Goal: Task Accomplishment & Management: Use online tool/utility

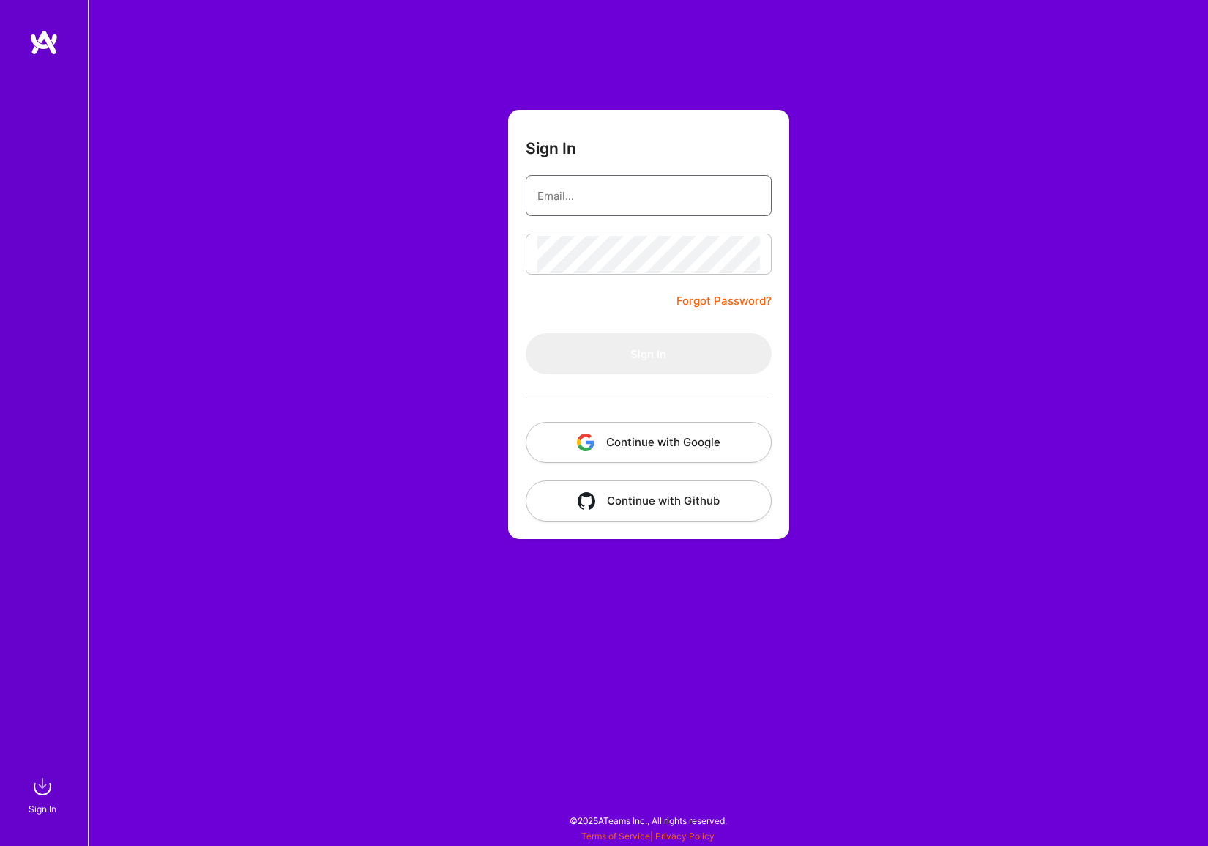
click at [627, 198] on input "email" at bounding box center [648, 195] width 223 height 37
type input "[EMAIL_ADDRESS][DOMAIN_NAME]"
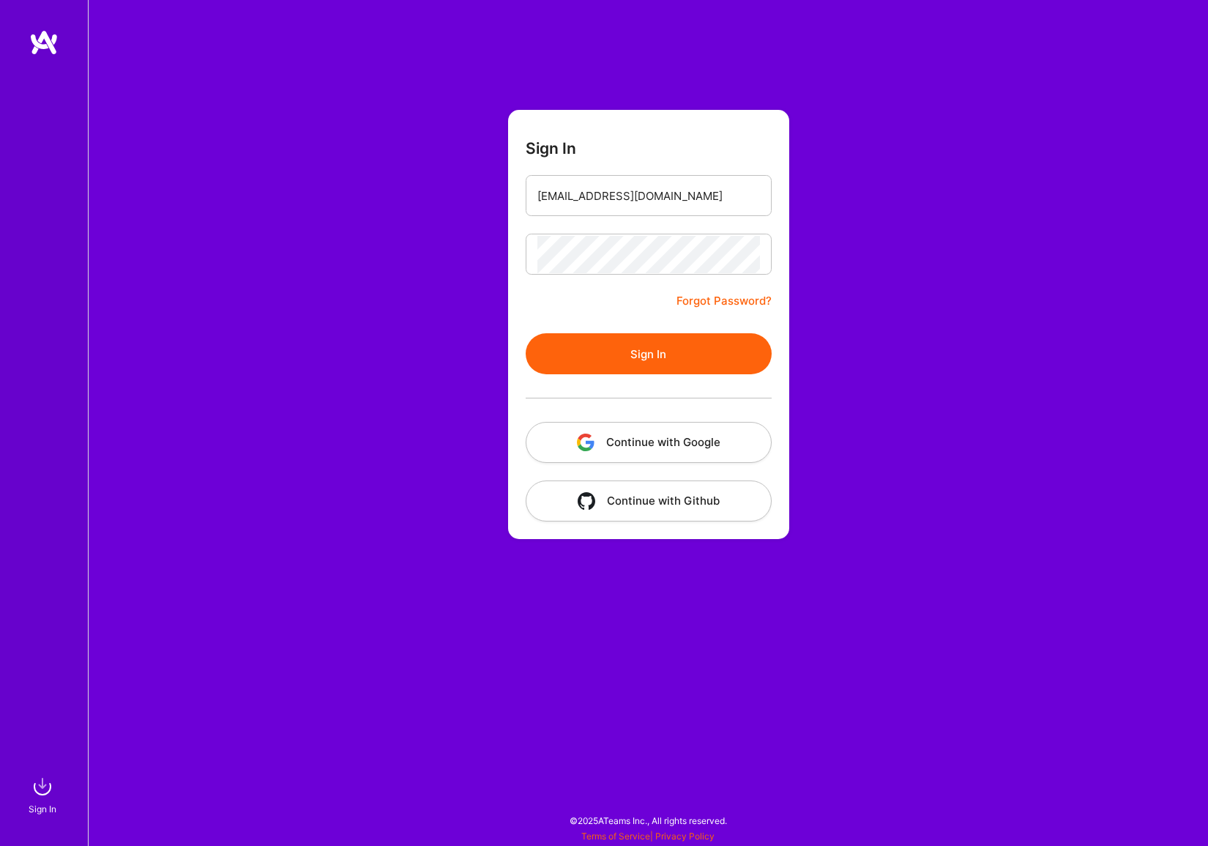
click at [615, 349] on button "Sign In" at bounding box center [649, 353] width 246 height 41
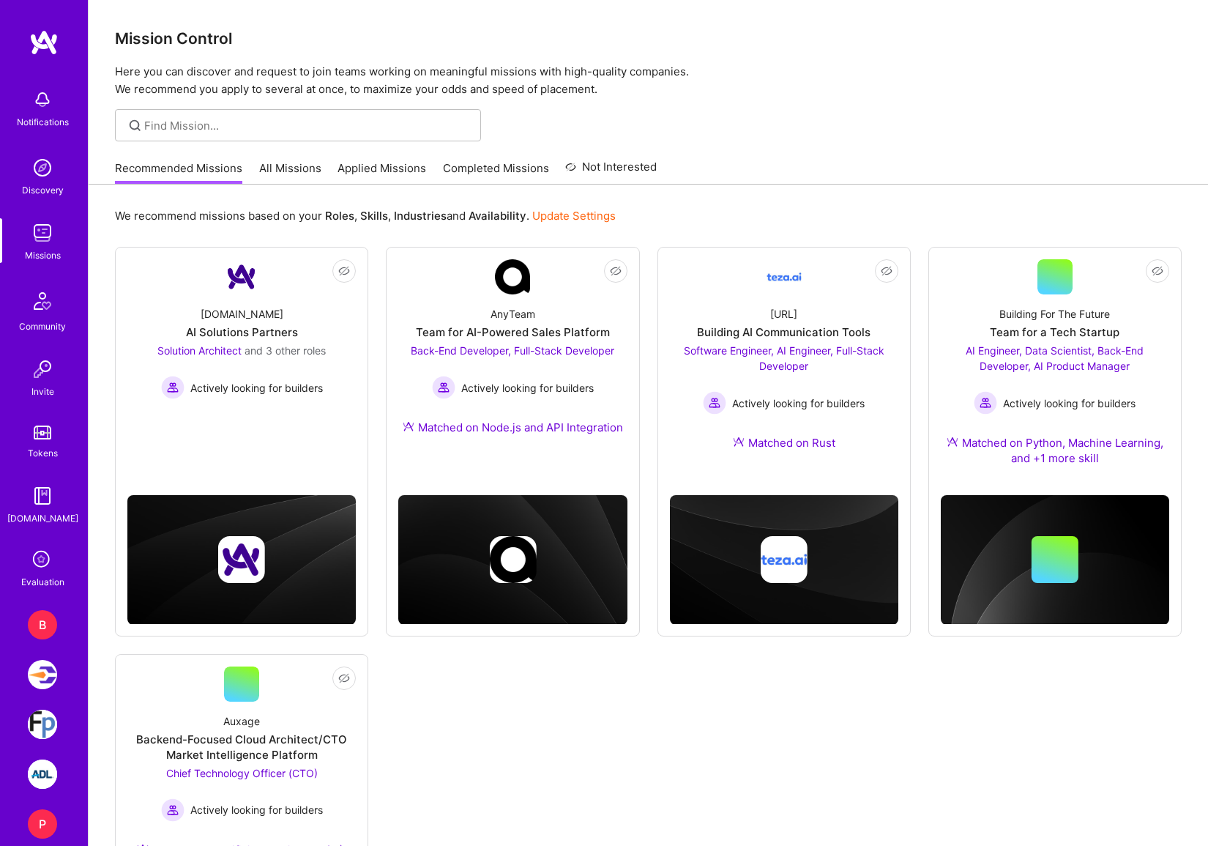
scroll to position [72, 0]
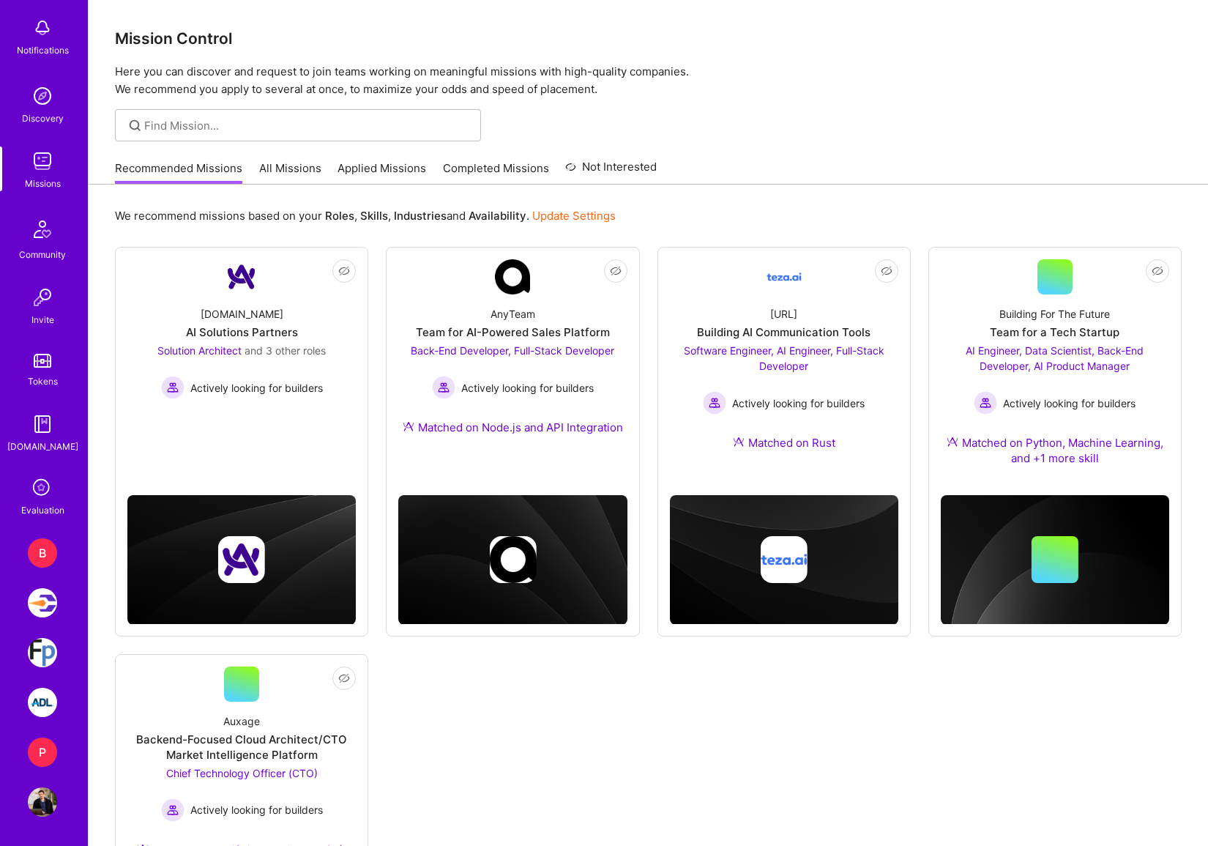
click at [44, 652] on img at bounding box center [42, 652] width 29 height 29
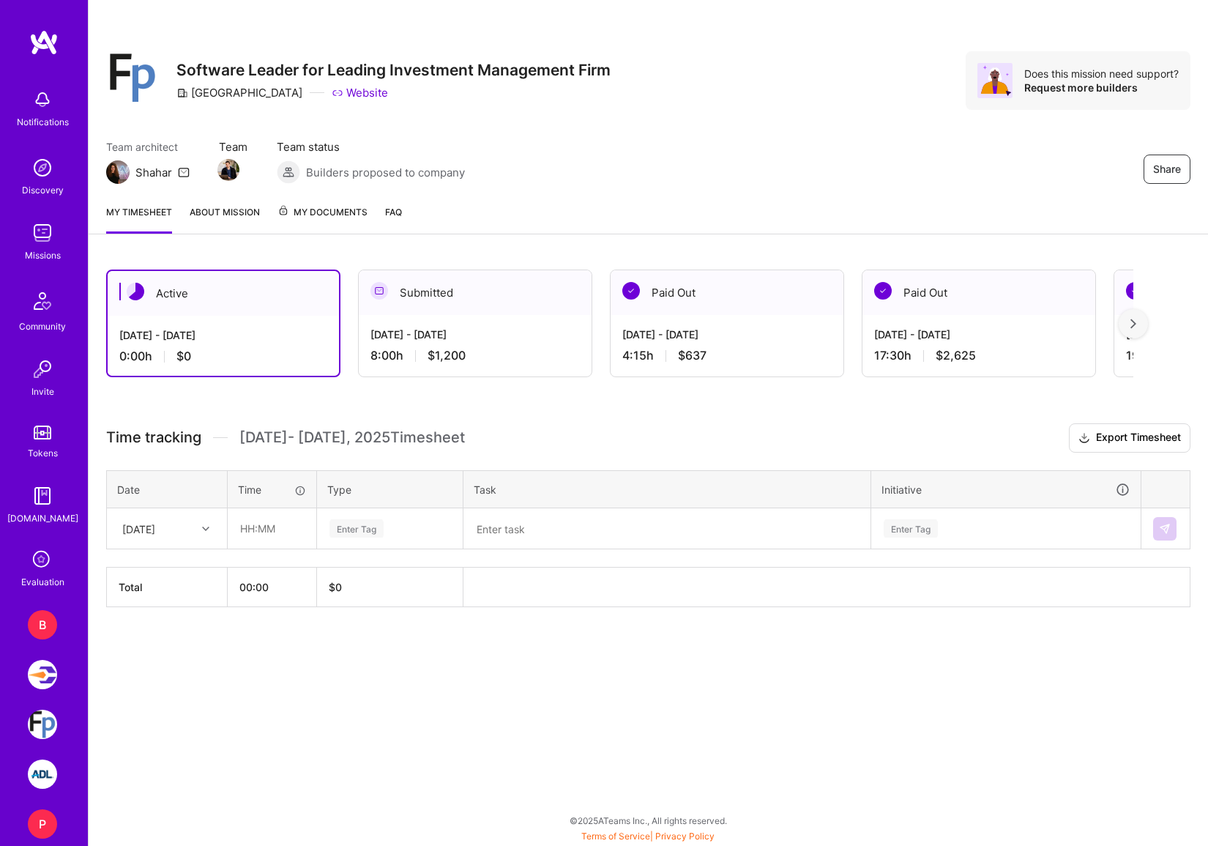
click at [1134, 328] on img at bounding box center [1133, 323] width 6 height 10
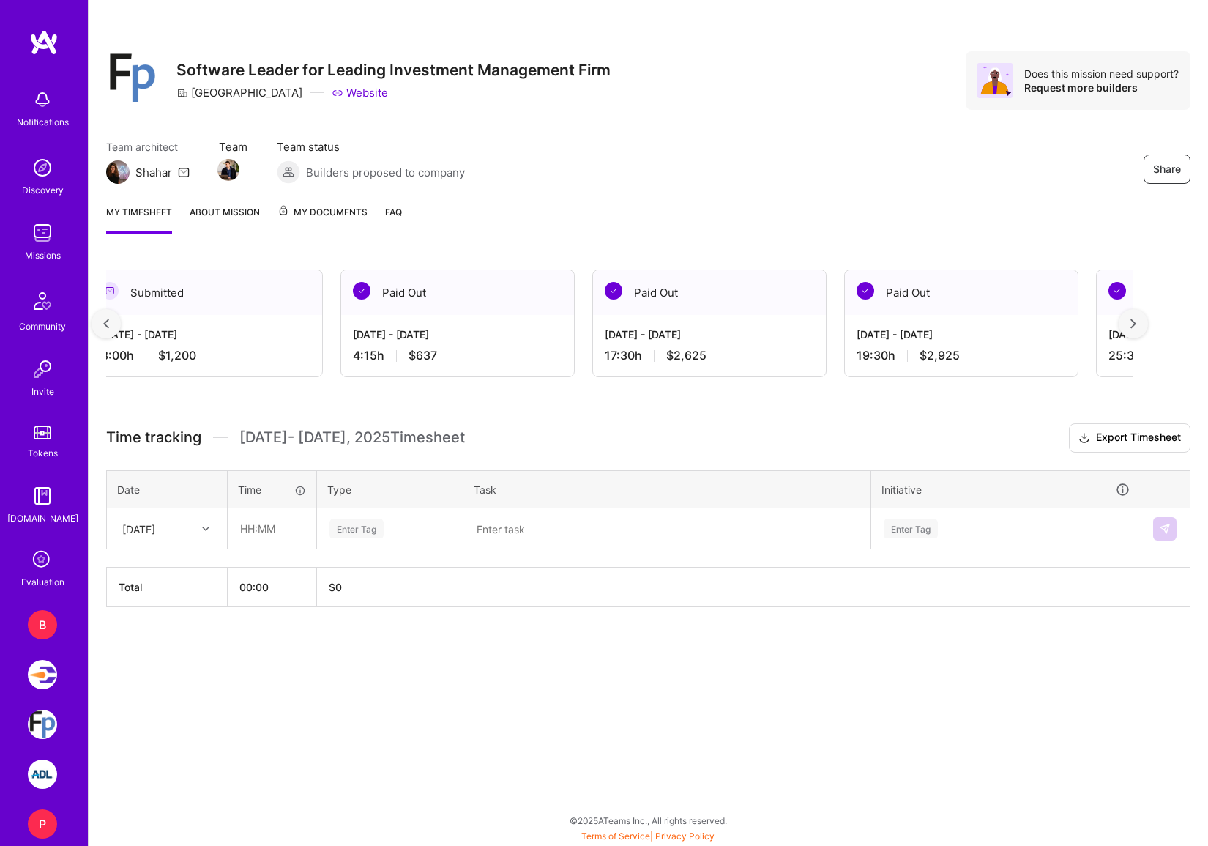
click at [1134, 328] on img at bounding box center [1133, 323] width 6 height 10
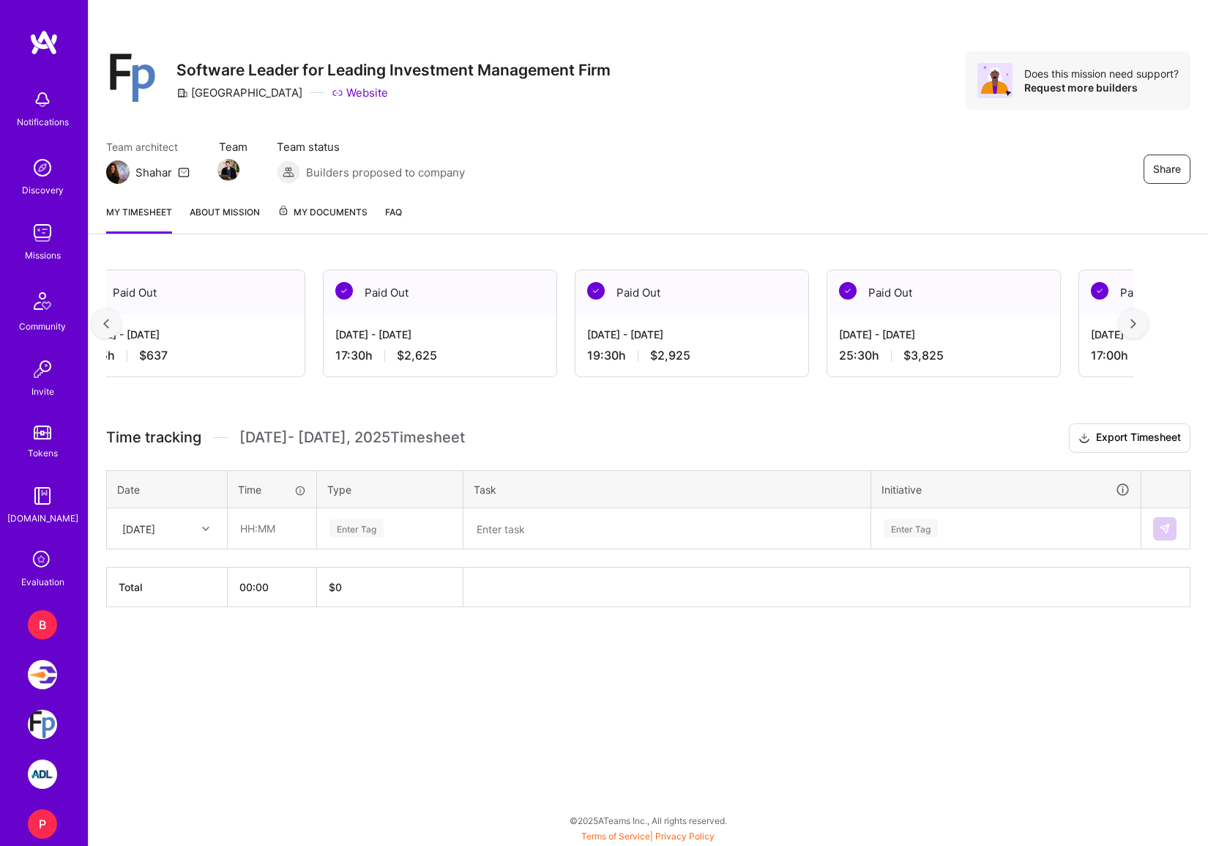
click at [1134, 328] on img at bounding box center [1133, 323] width 6 height 10
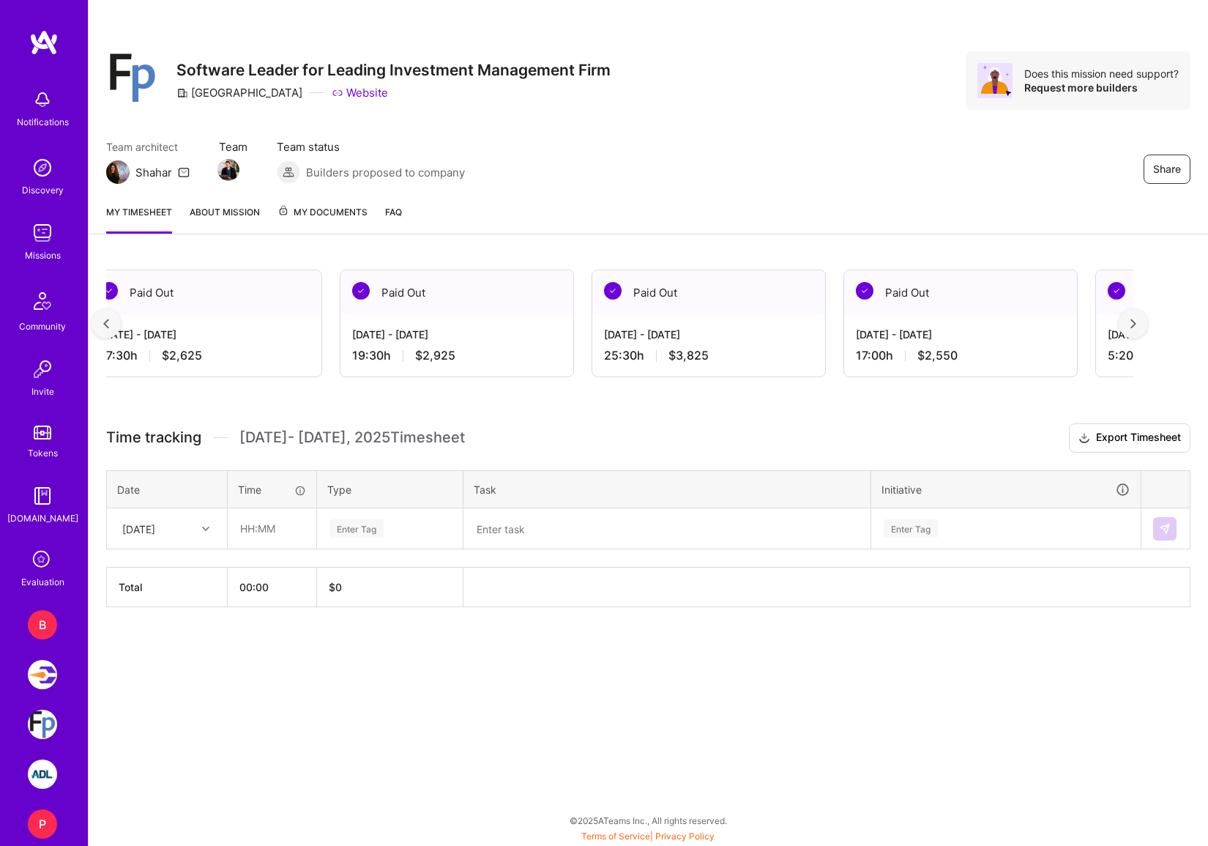
scroll to position [0, 808]
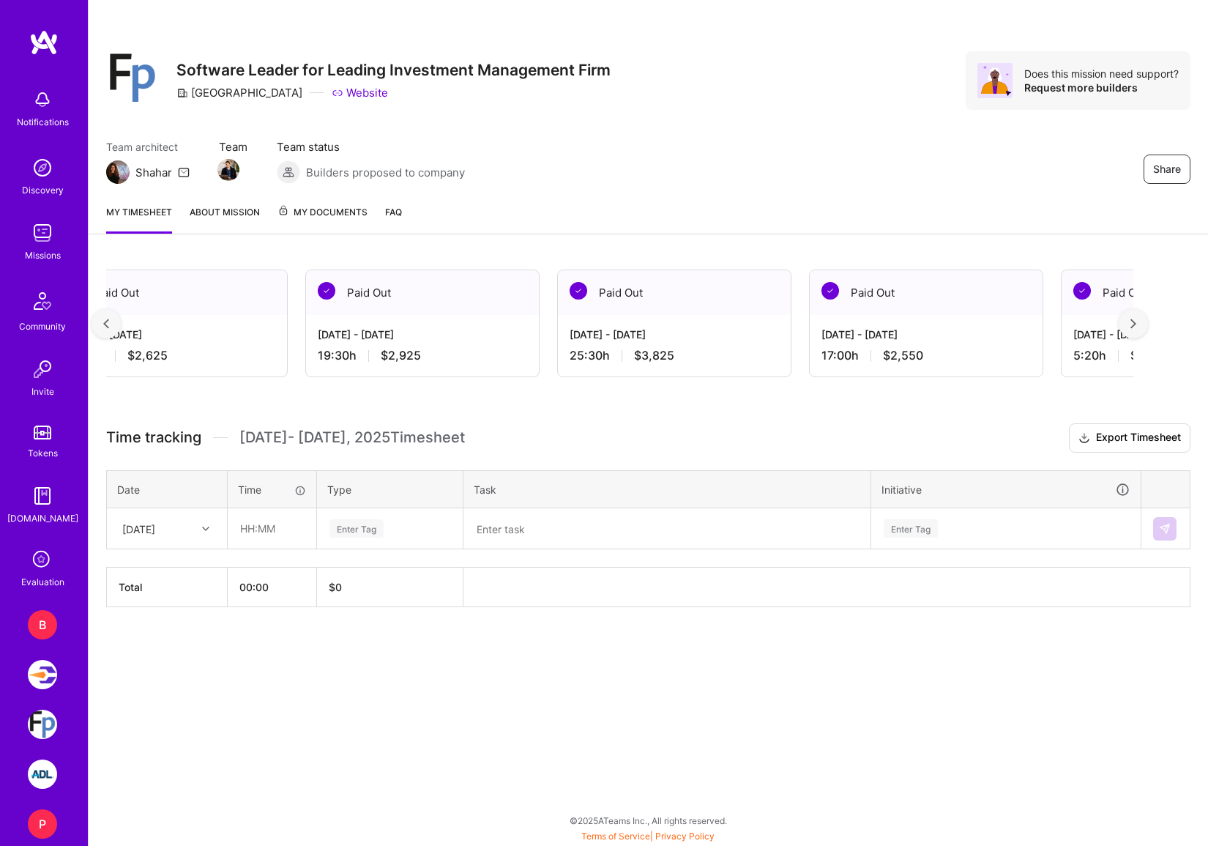
click at [1134, 328] on img at bounding box center [1133, 323] width 6 height 10
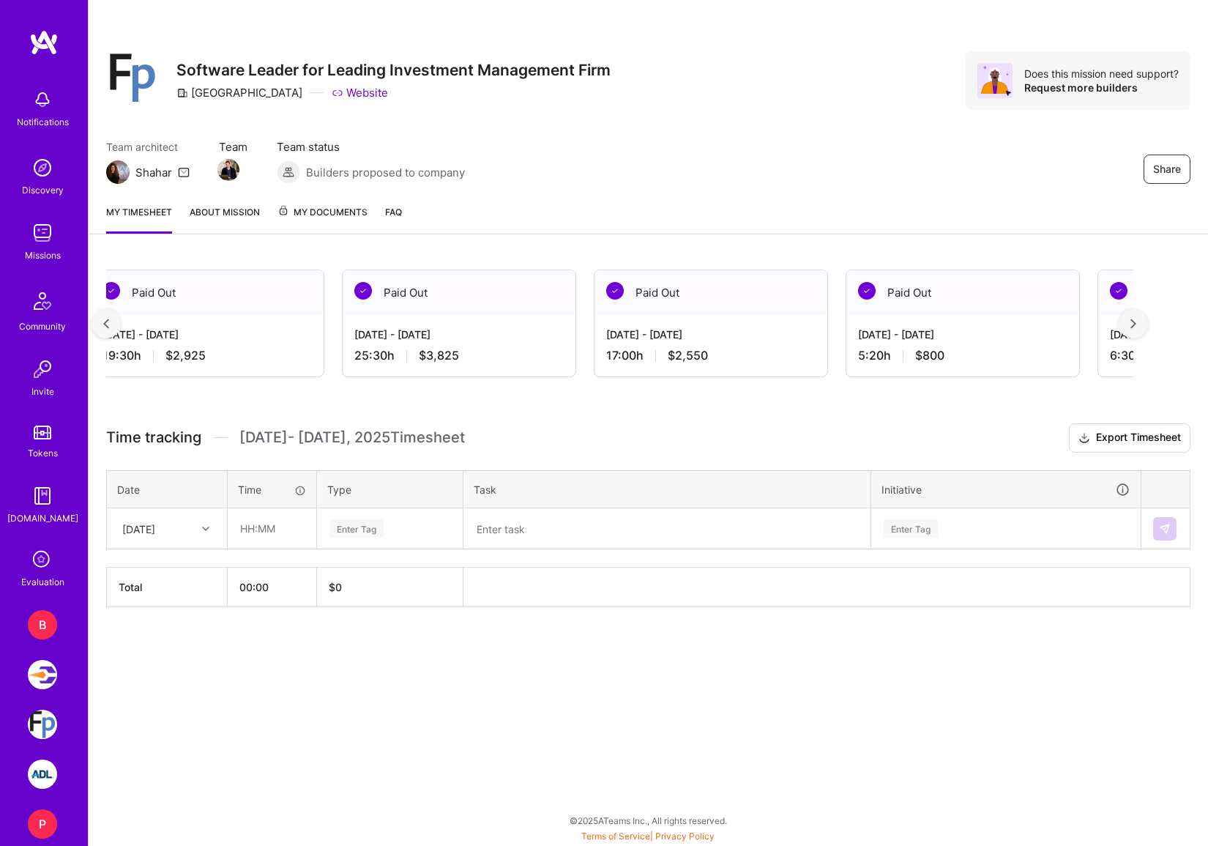
click at [1134, 328] on img at bounding box center [1133, 323] width 6 height 10
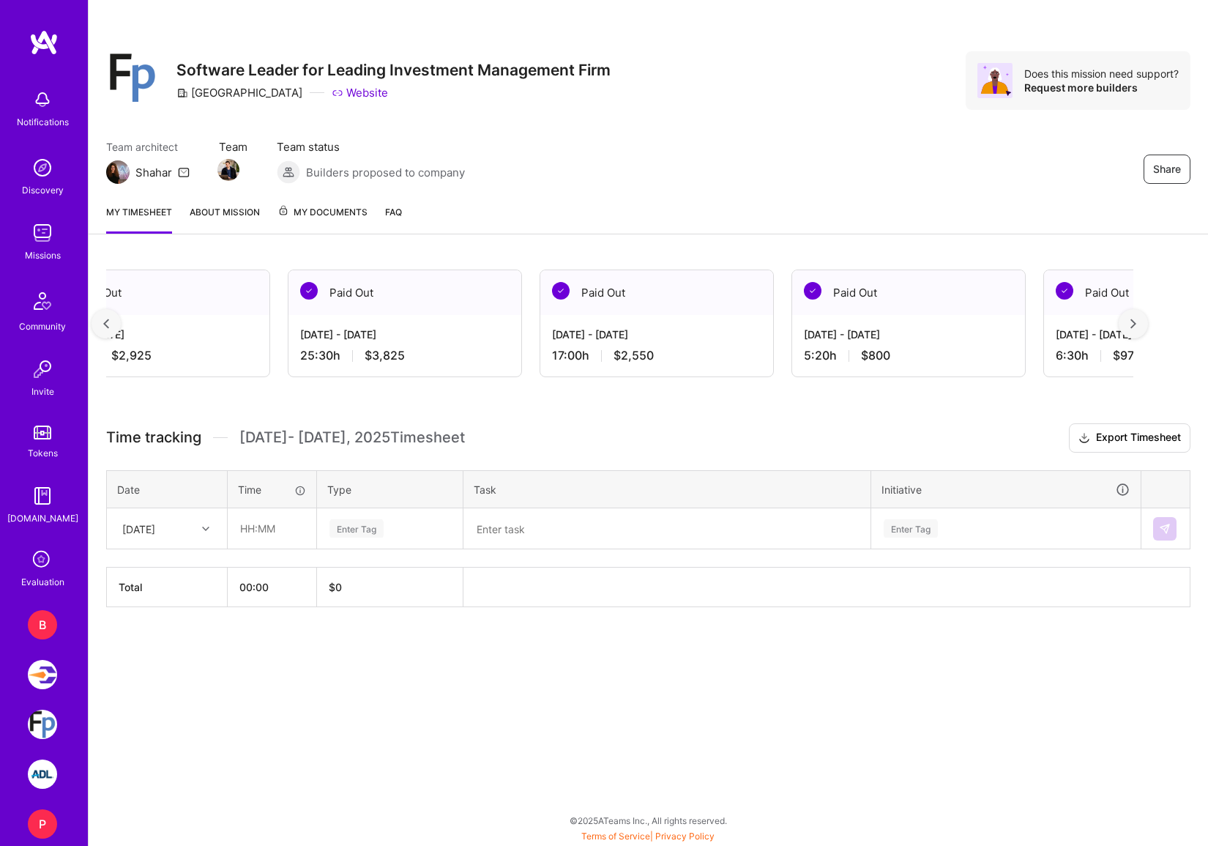
click at [1134, 328] on img at bounding box center [1133, 323] width 6 height 10
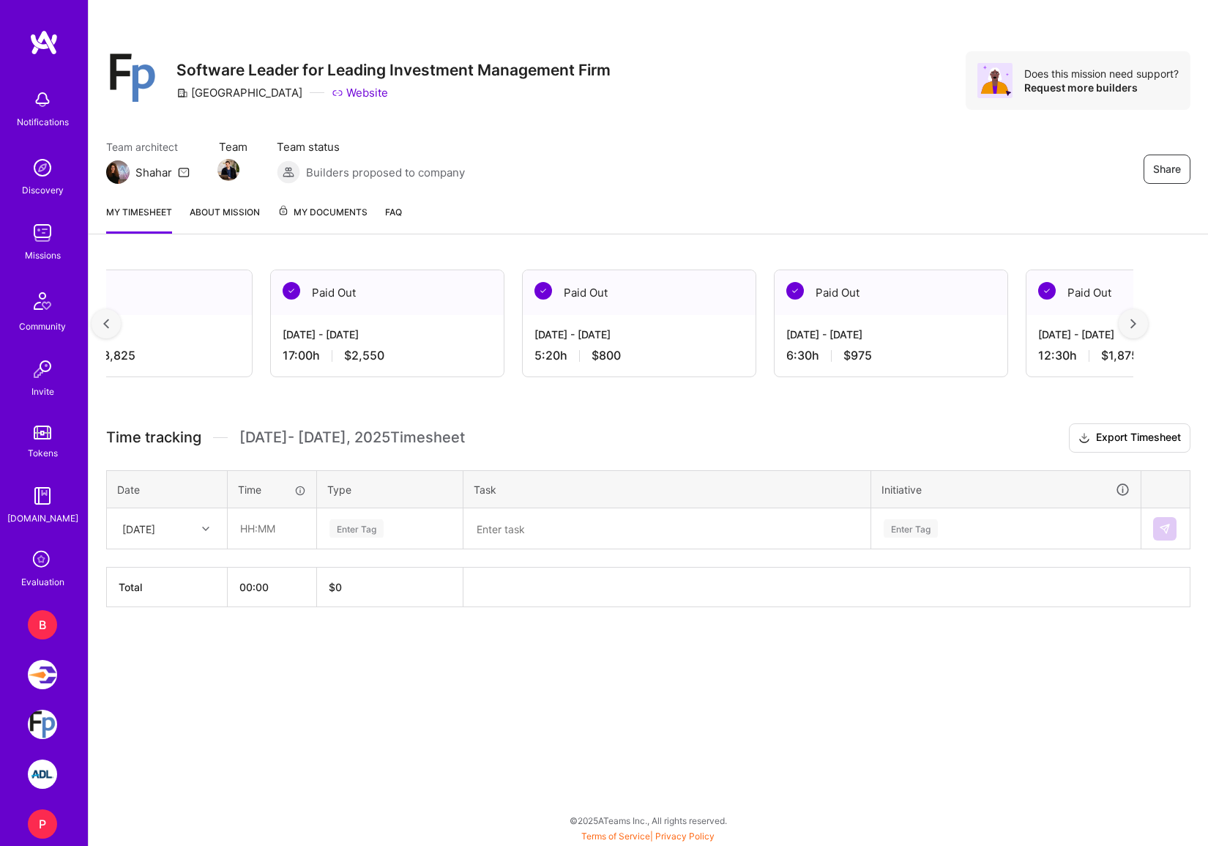
click at [1134, 328] on img at bounding box center [1133, 323] width 6 height 10
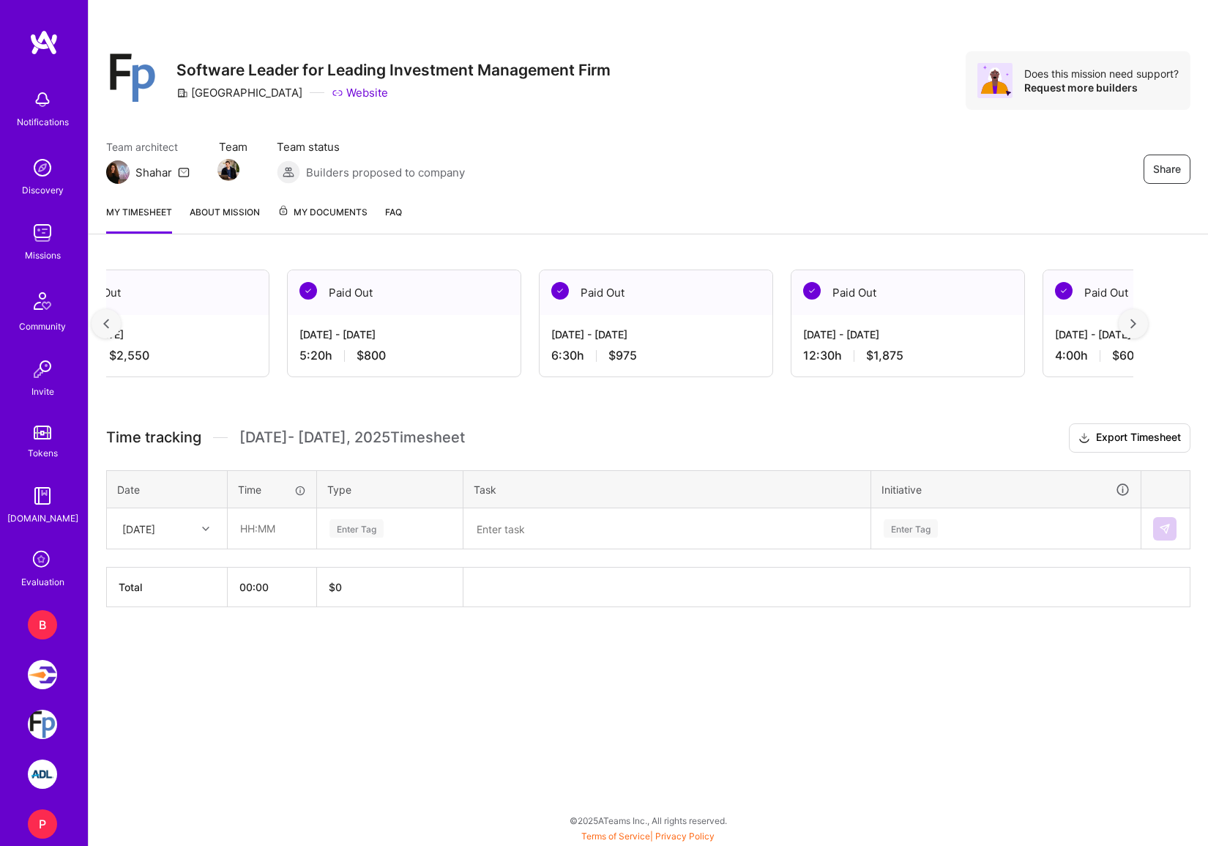
scroll to position [0, 1617]
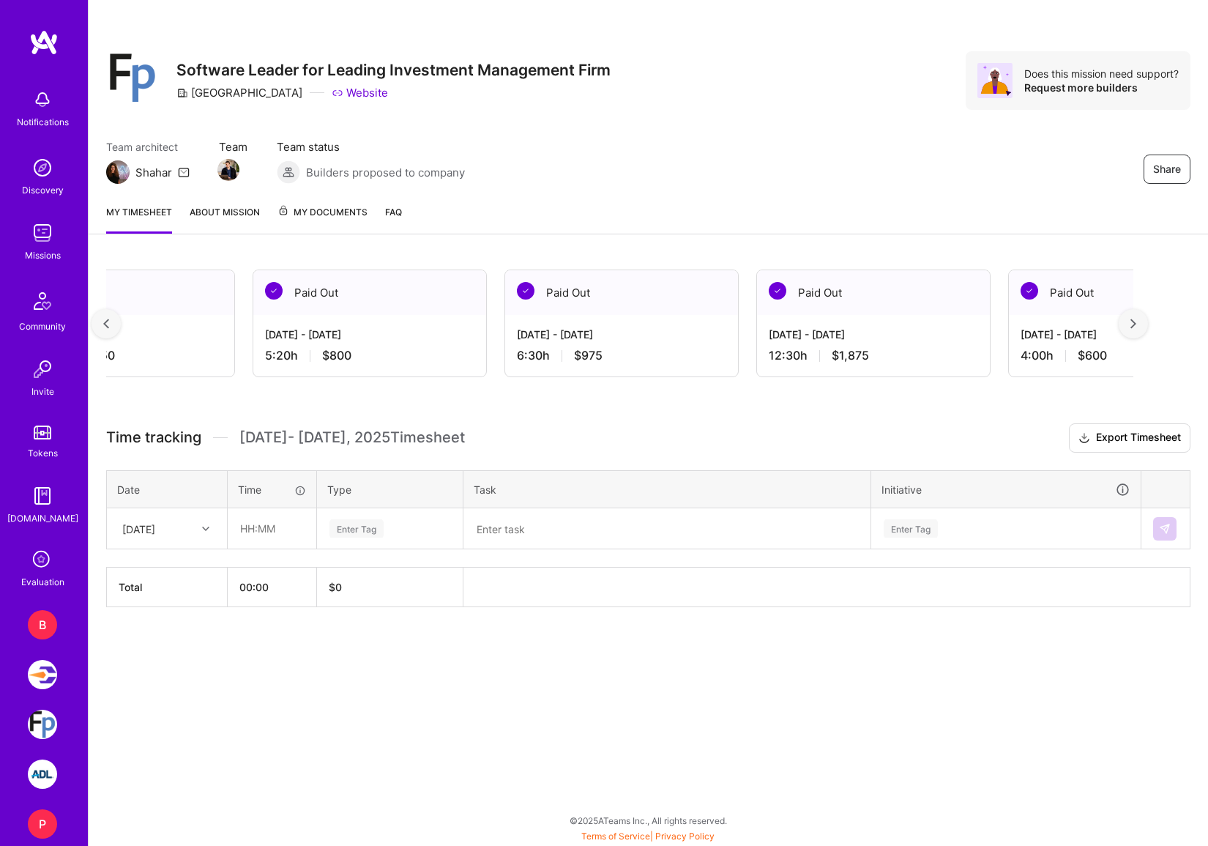
click at [1134, 328] on img at bounding box center [1133, 323] width 6 height 10
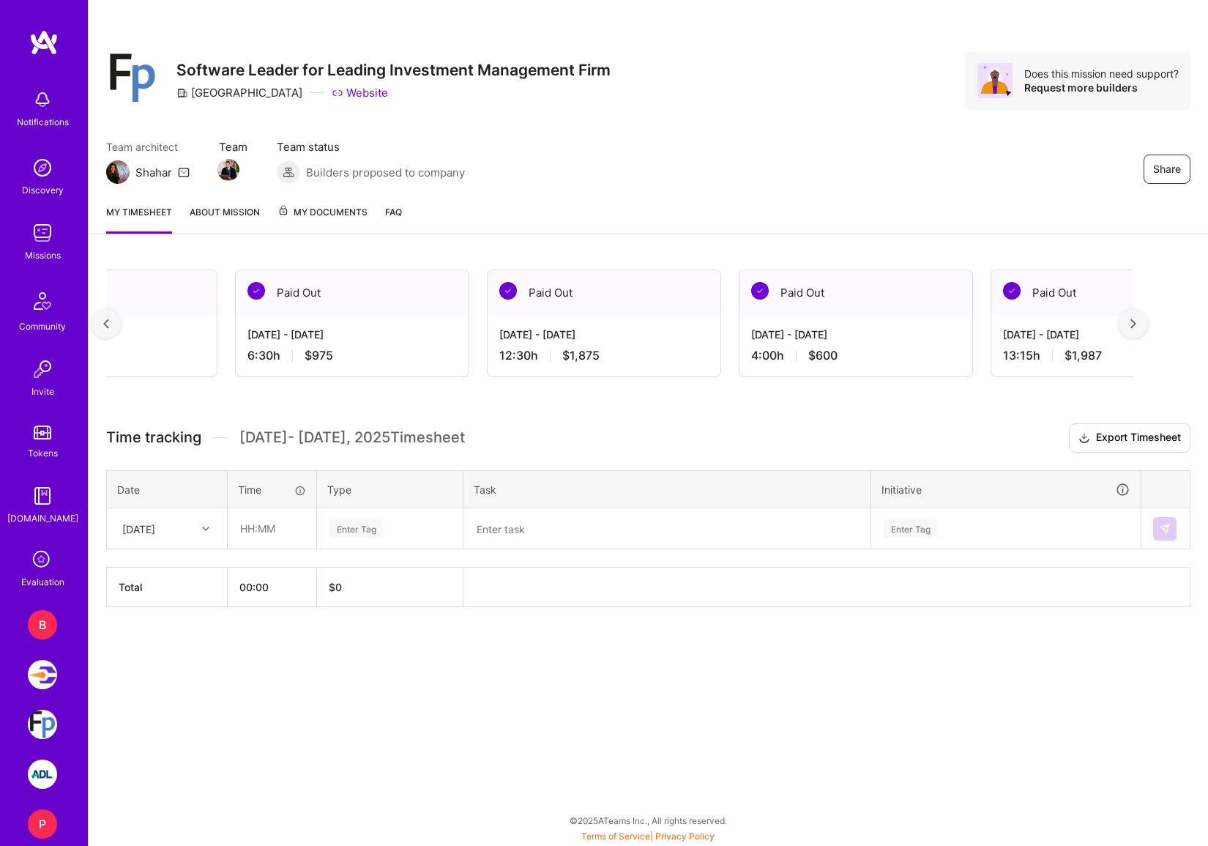
click at [1134, 328] on img at bounding box center [1133, 323] width 6 height 10
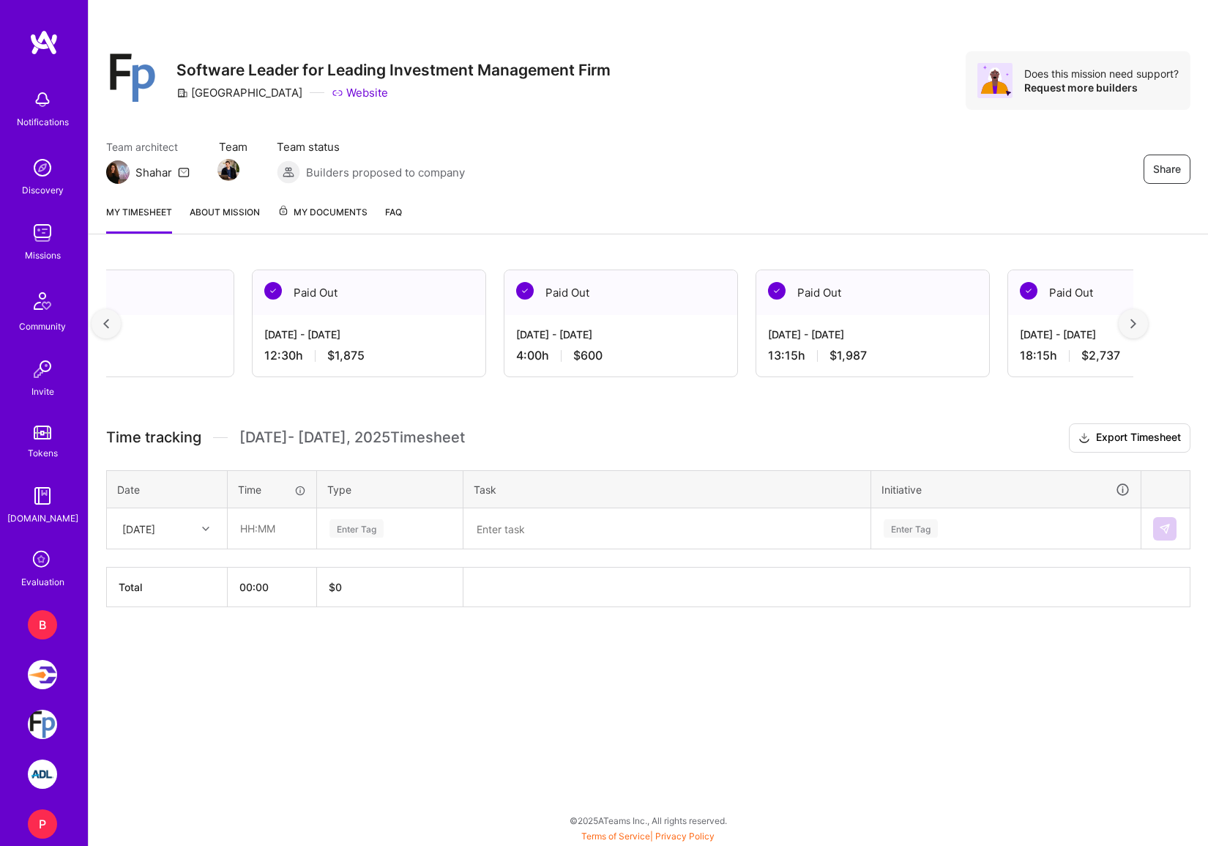
click at [1134, 328] on img at bounding box center [1133, 323] width 6 height 10
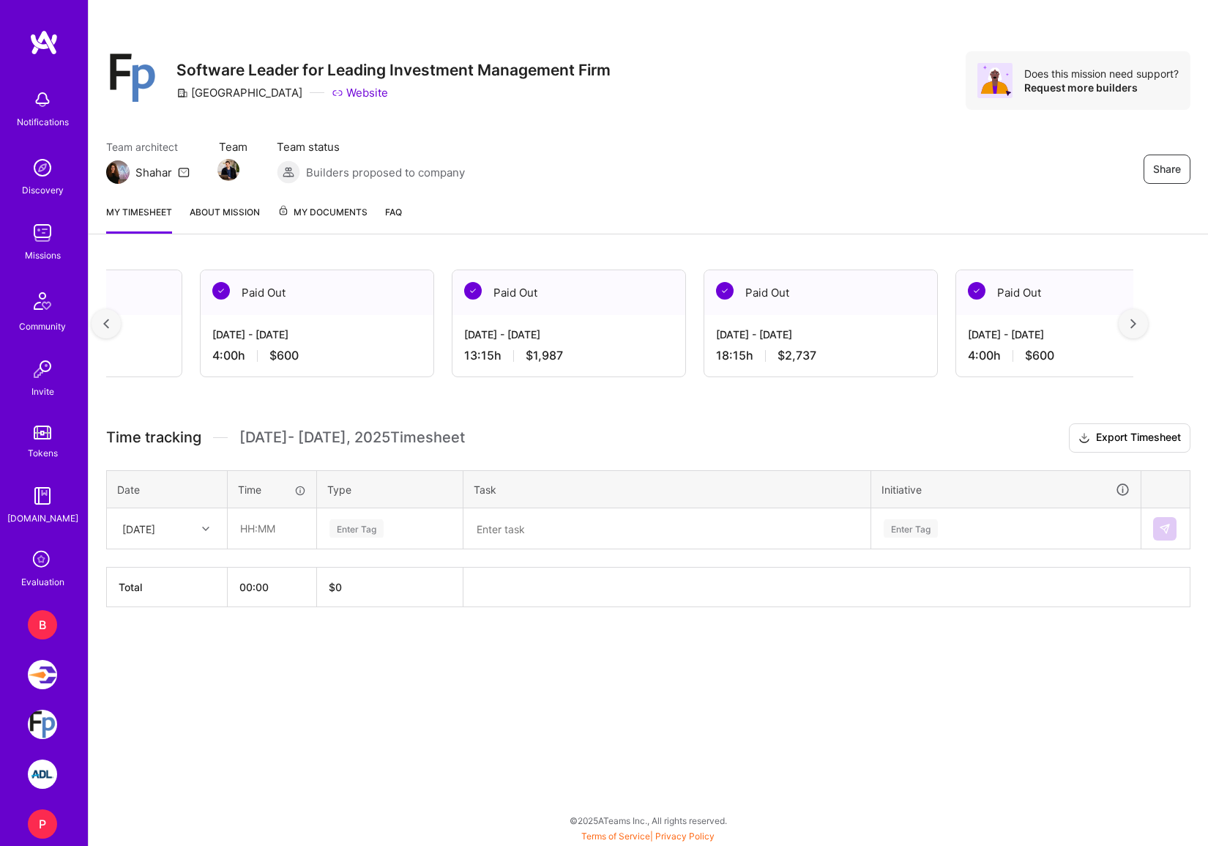
click at [1134, 328] on img at bounding box center [1133, 323] width 6 height 10
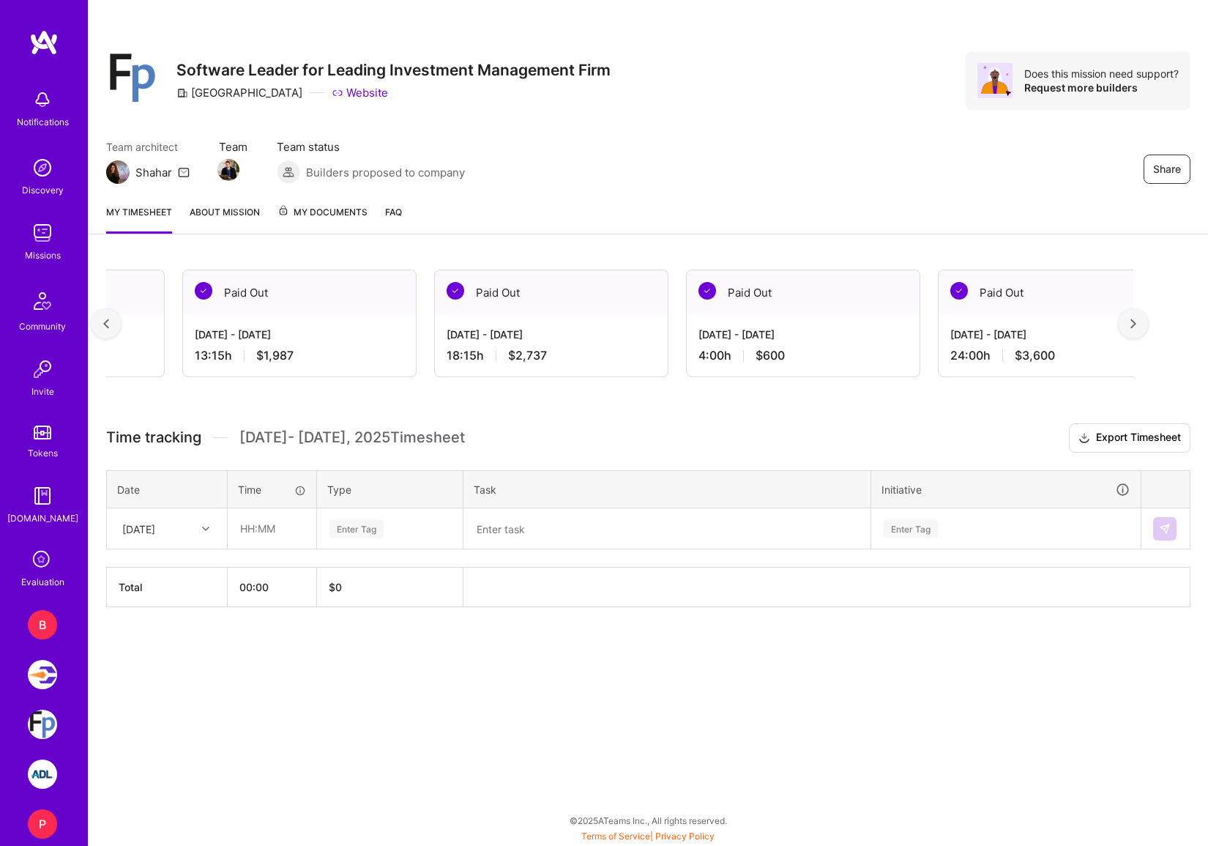
click at [1134, 328] on img at bounding box center [1133, 323] width 6 height 10
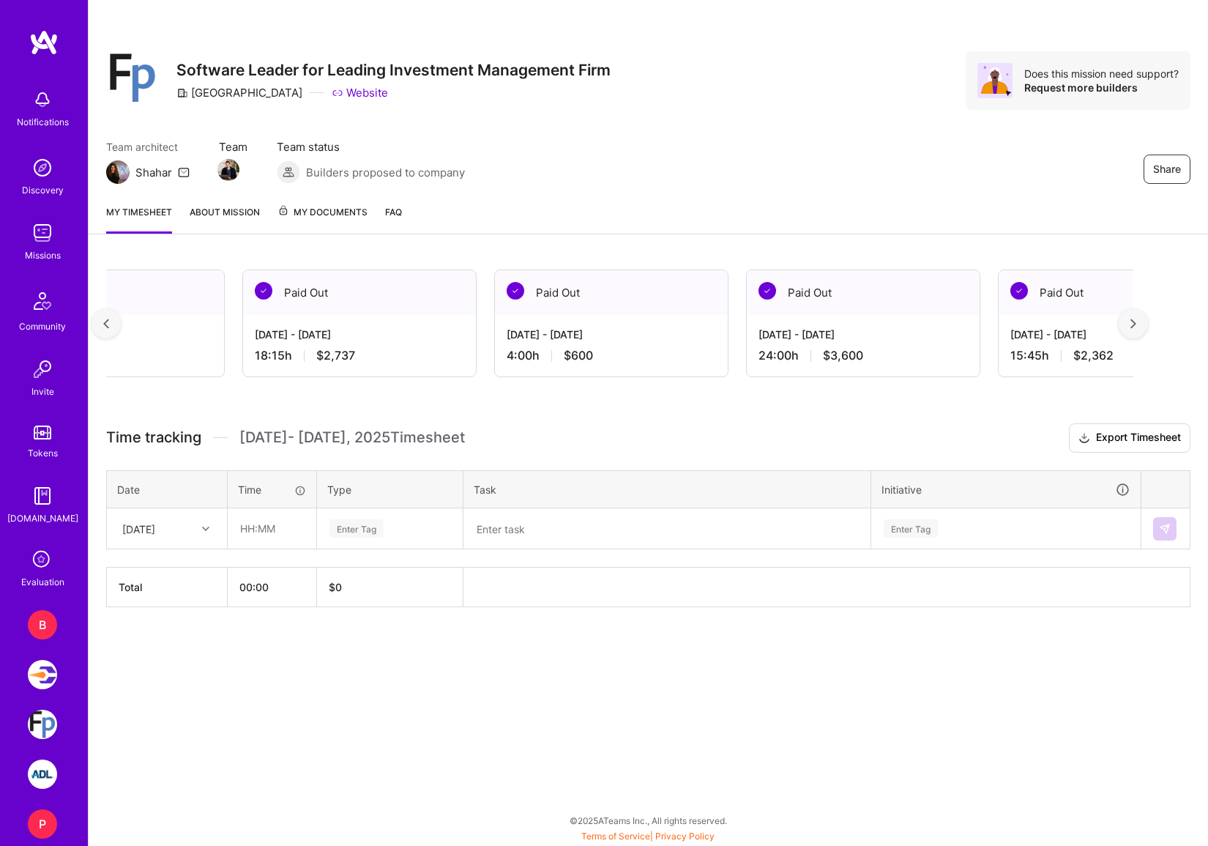
scroll to position [0, 2964]
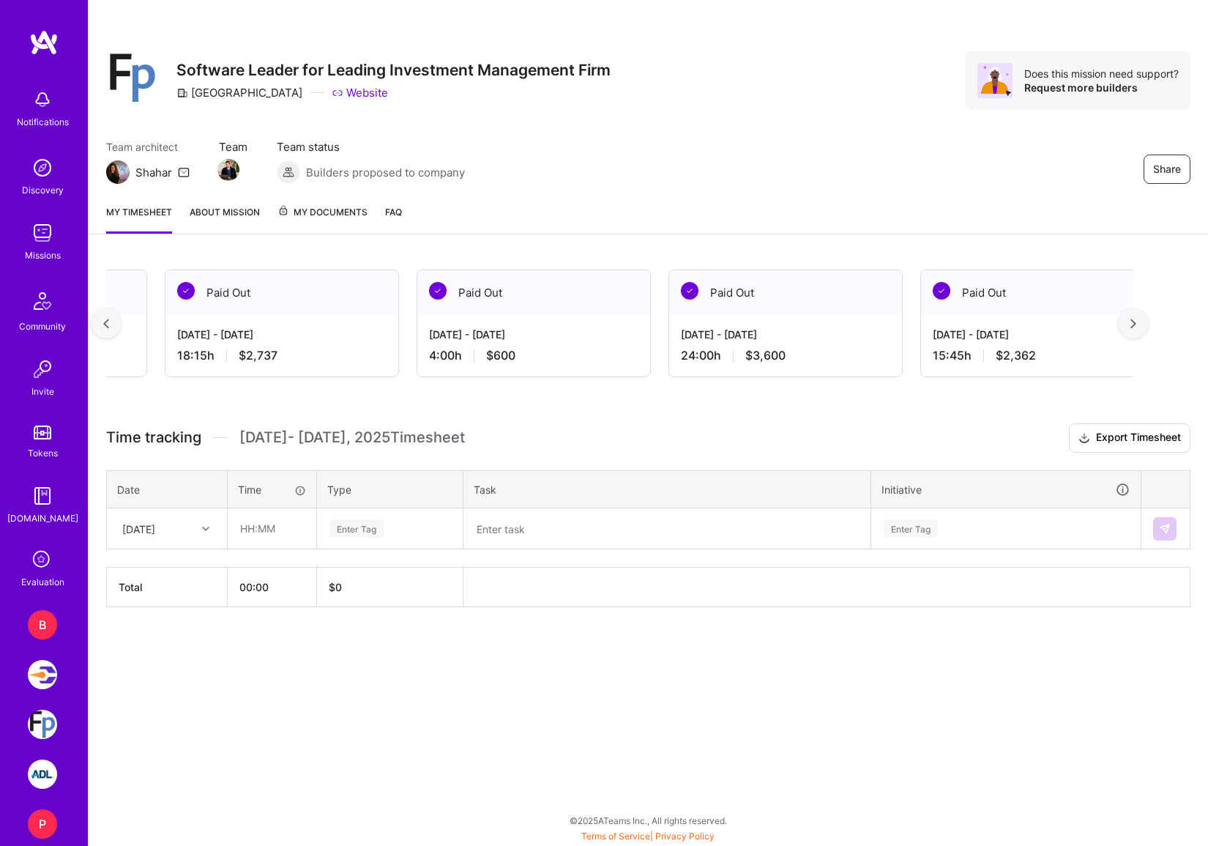
click at [1134, 329] on div at bounding box center [1133, 323] width 29 height 29
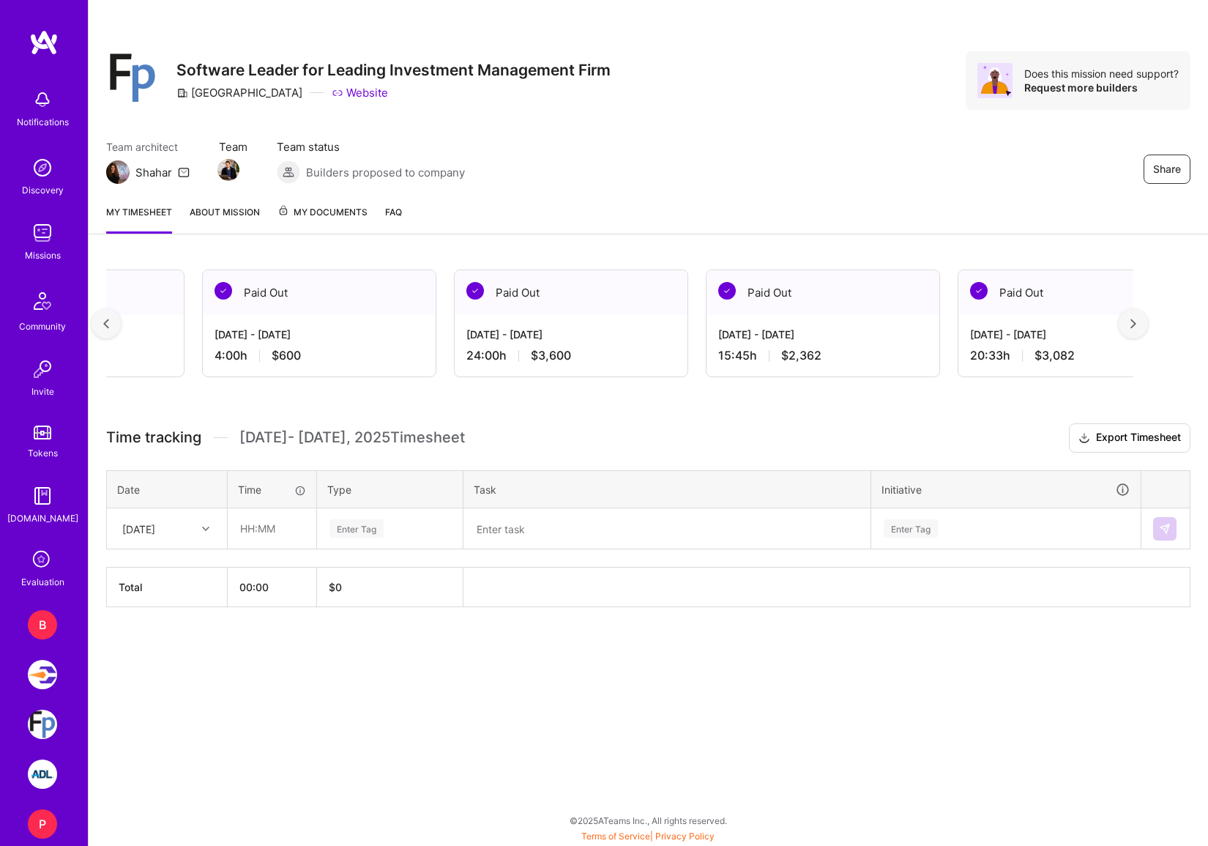
scroll to position [0, 3233]
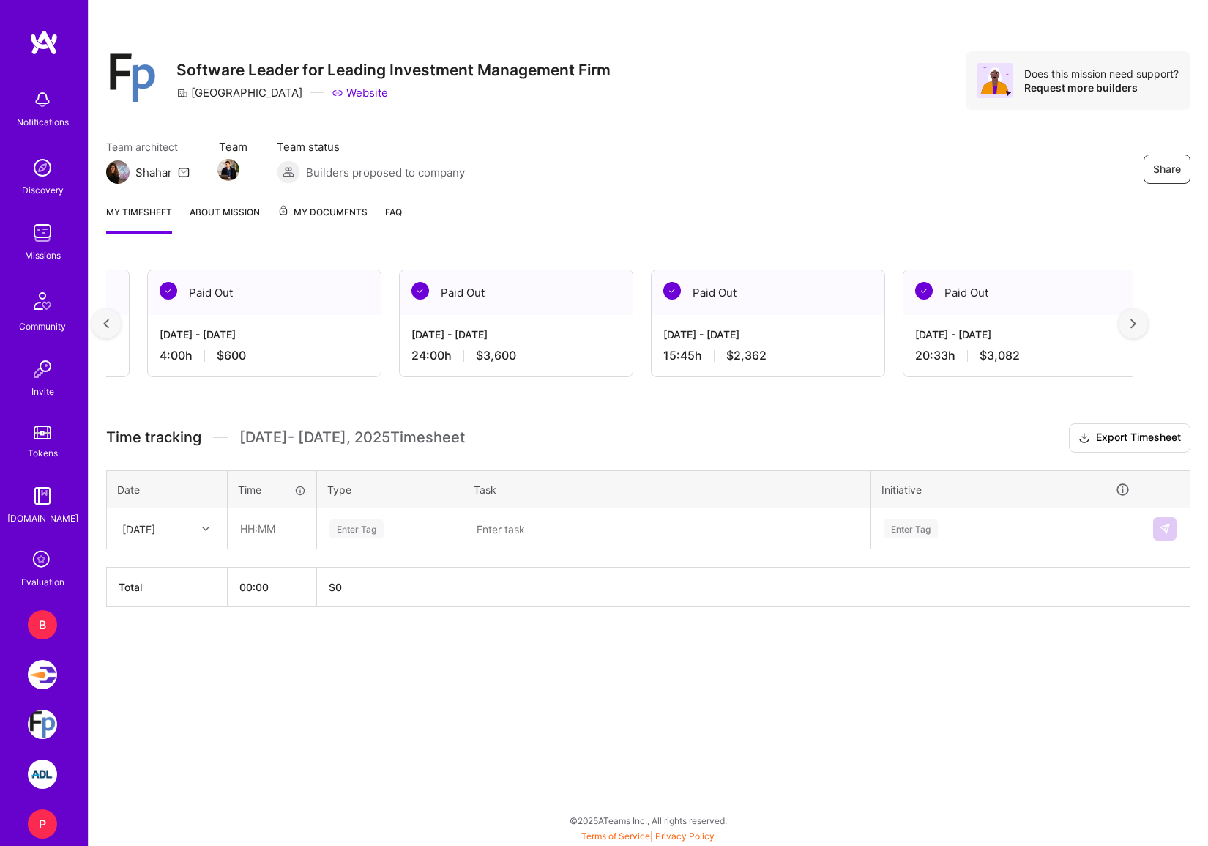
click at [1134, 329] on div at bounding box center [1133, 323] width 29 height 29
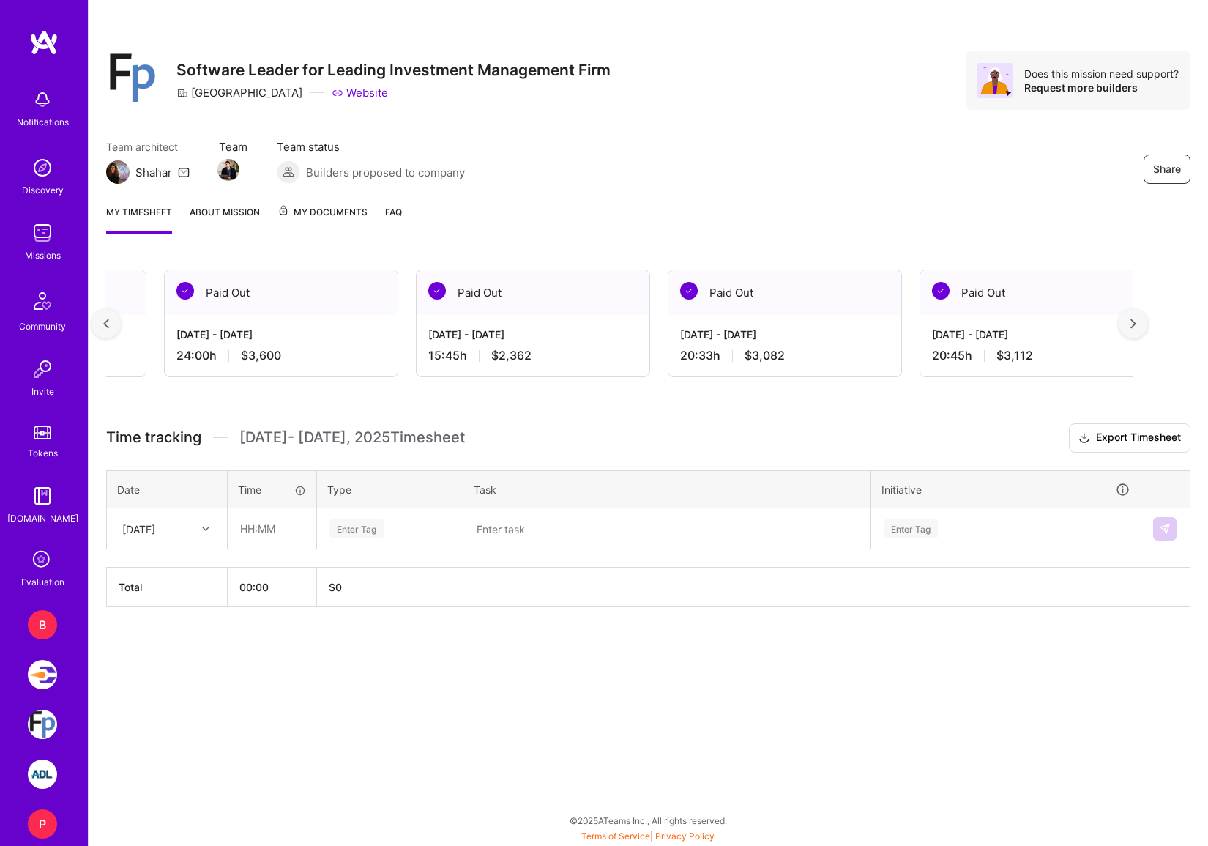
scroll to position [0, 3502]
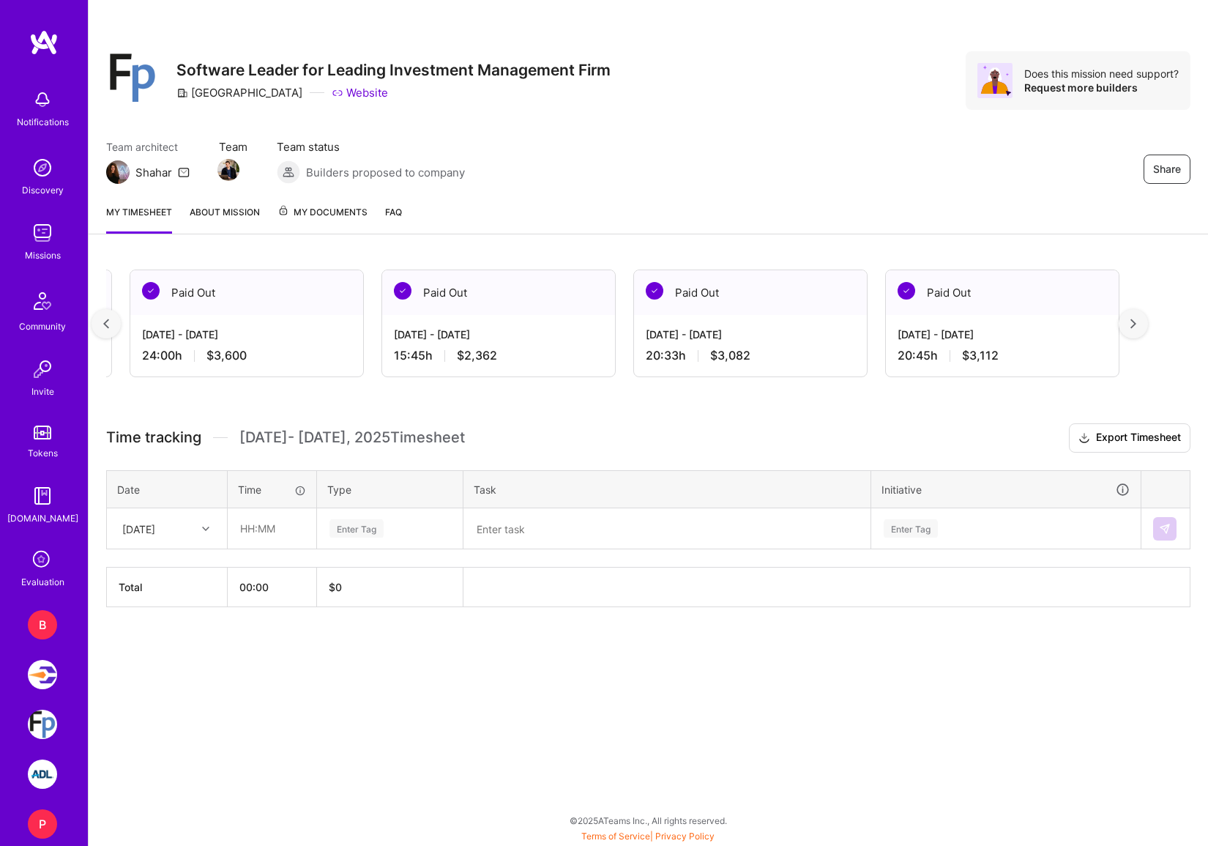
click at [1134, 327] on img at bounding box center [1133, 323] width 6 height 10
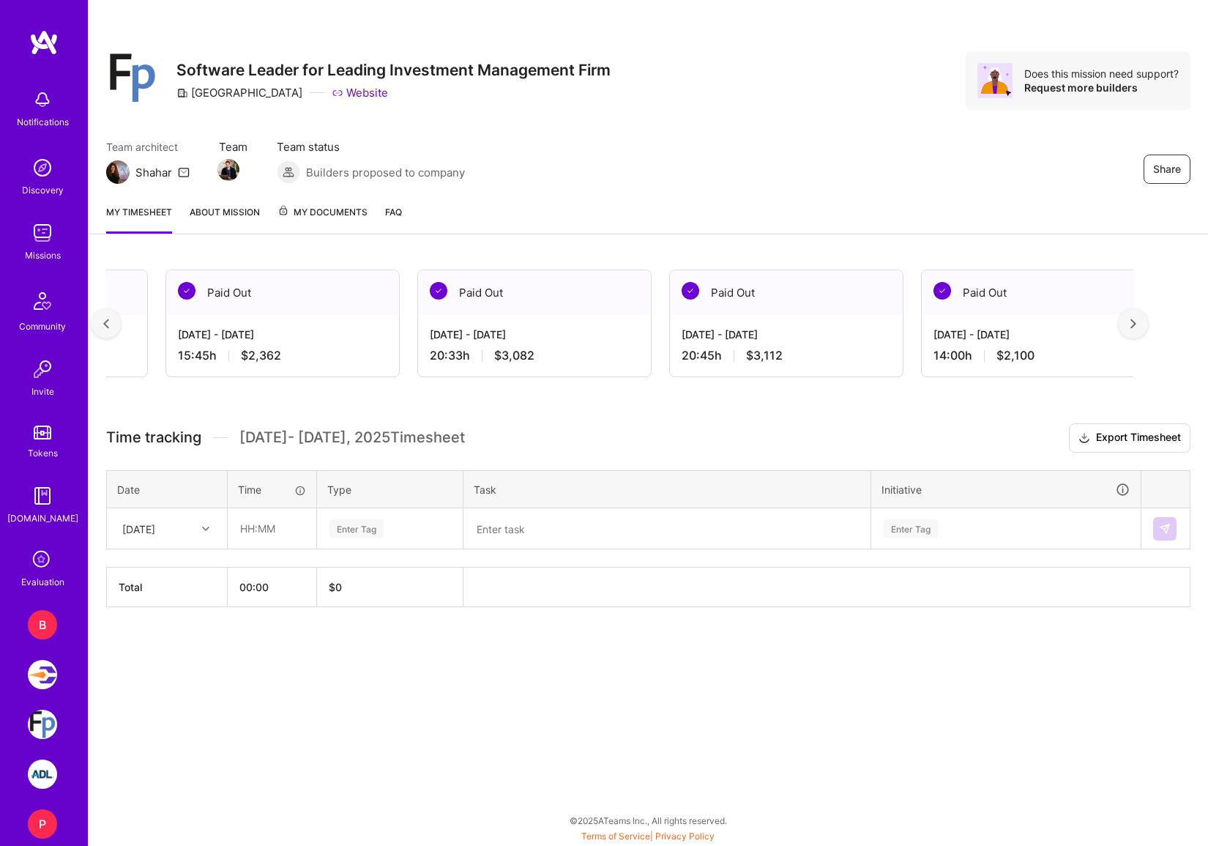
scroll to position [0, 3772]
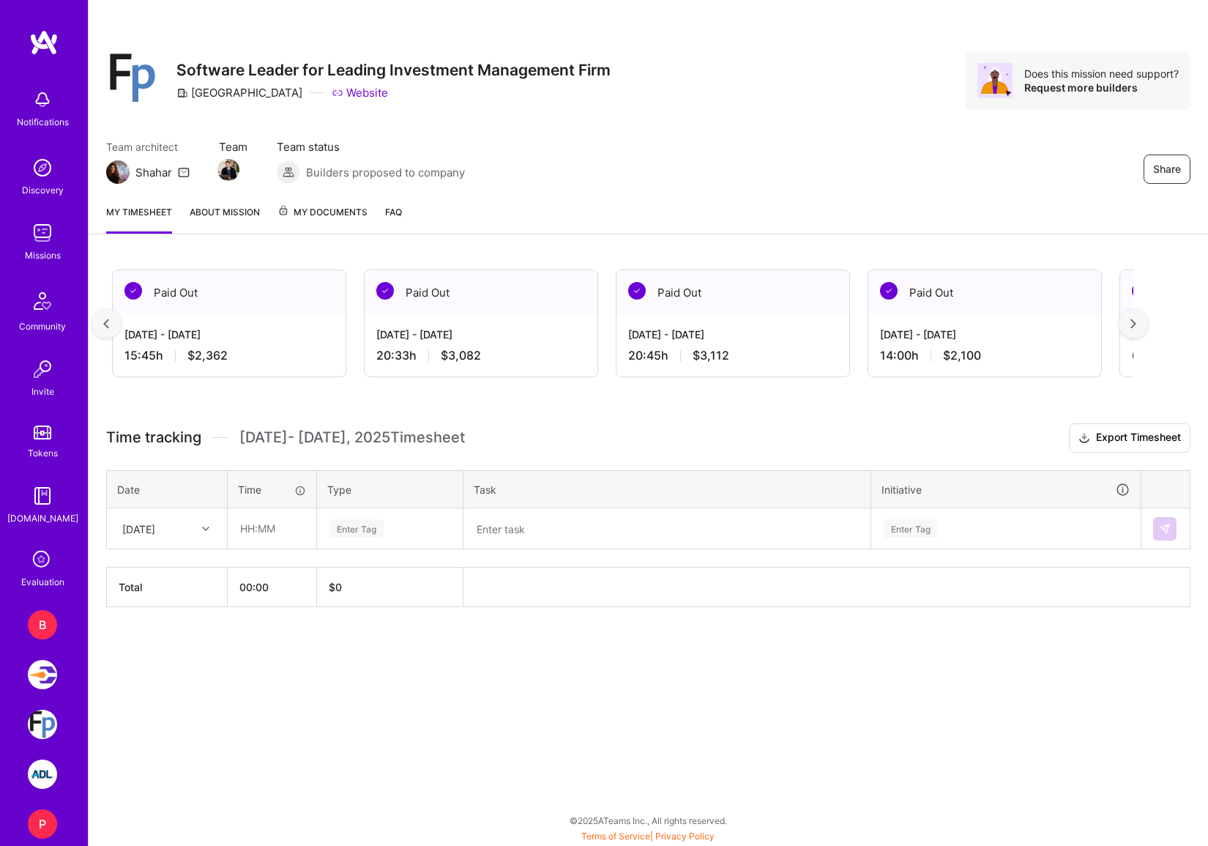
click at [106, 318] on img at bounding box center [106, 323] width 6 height 10
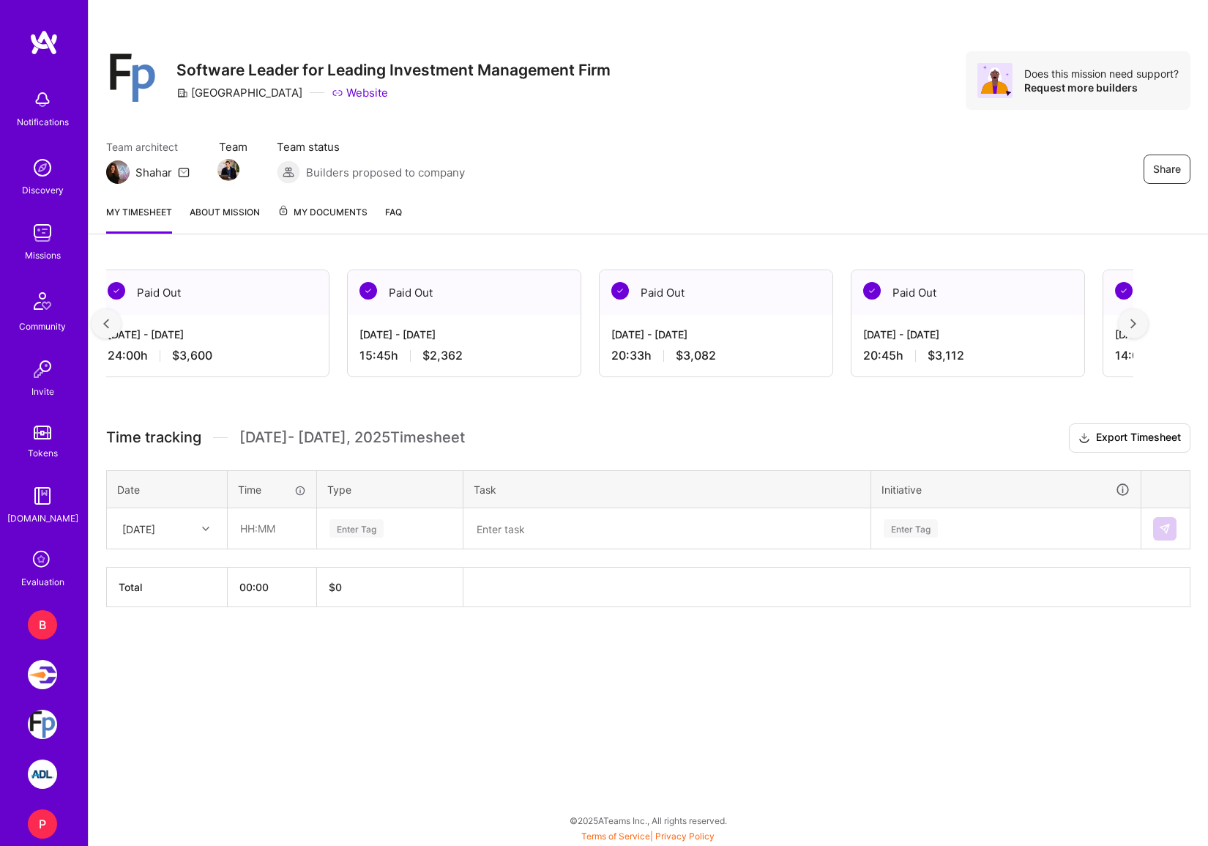
scroll to position [0, 3502]
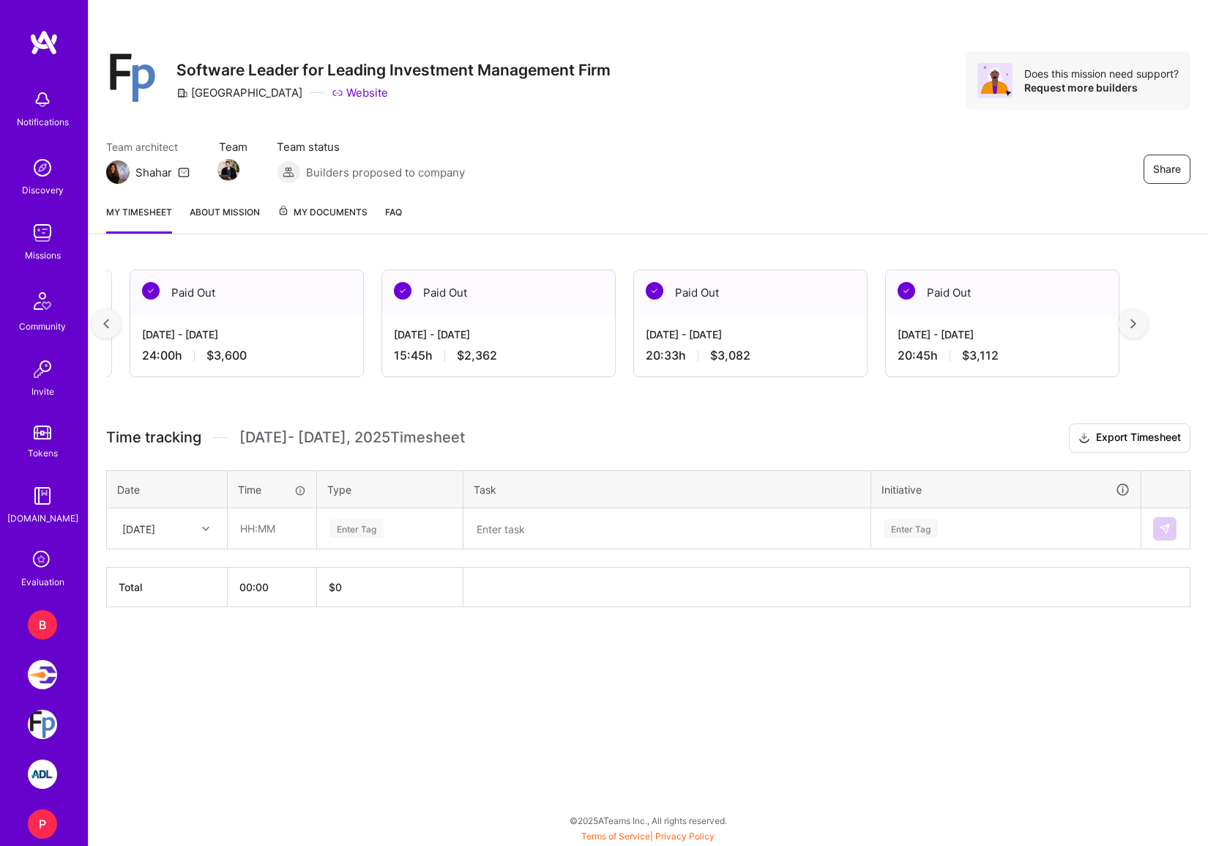
click at [110, 321] on div at bounding box center [106, 323] width 29 height 29
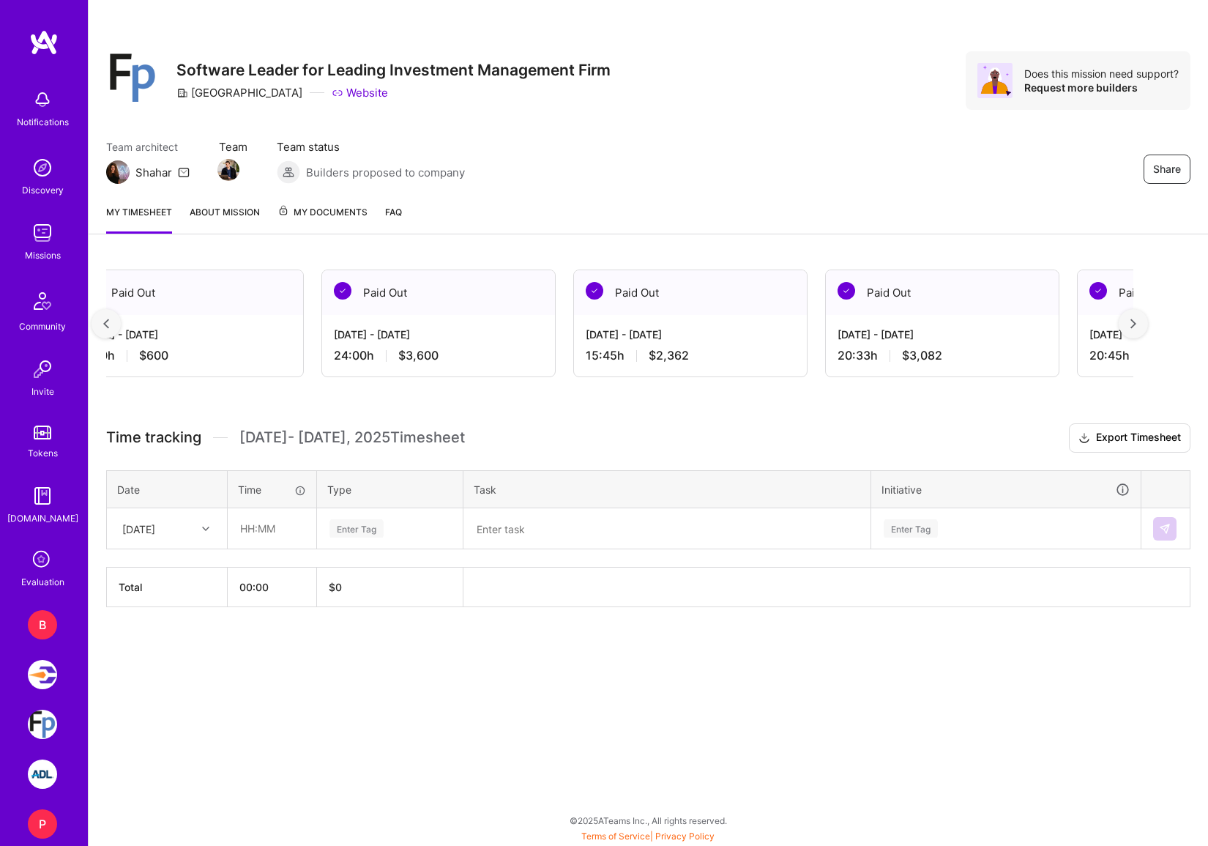
scroll to position [0, 3233]
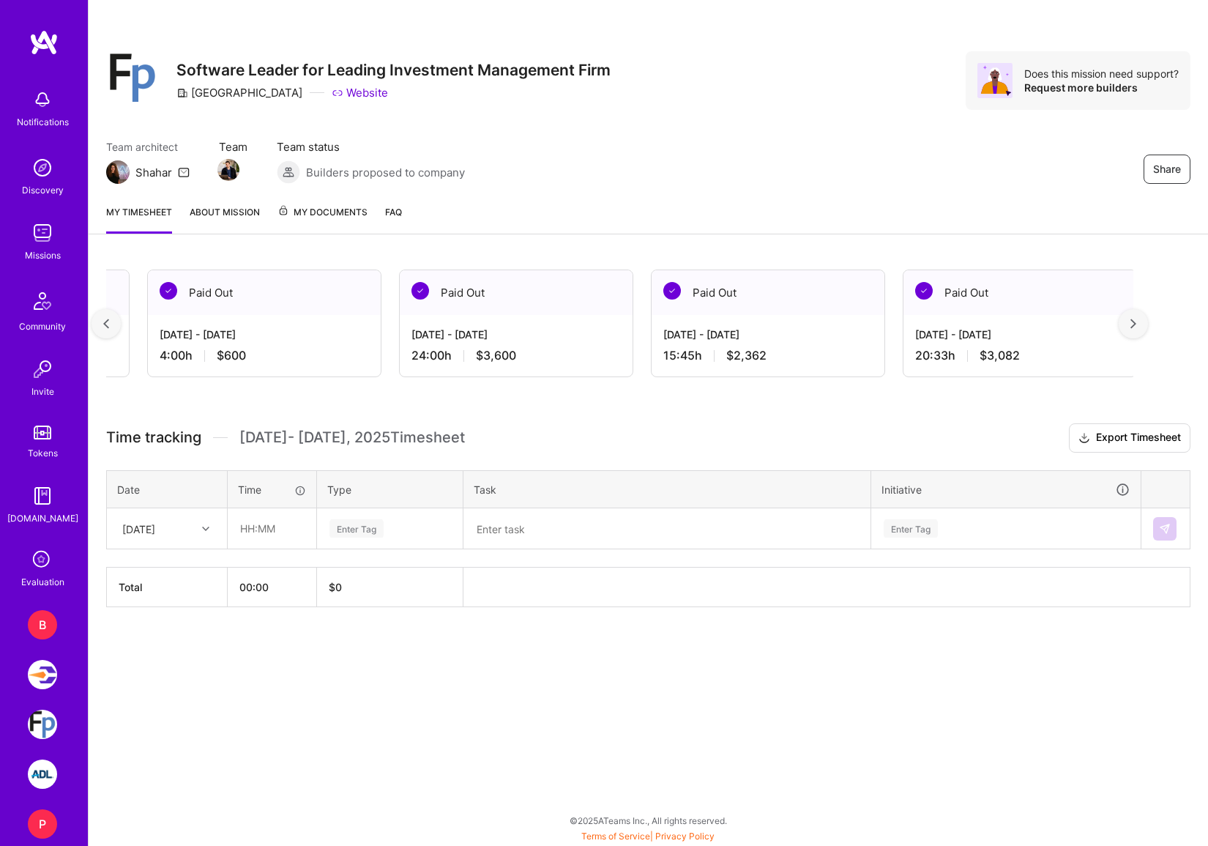
click at [102, 325] on div at bounding box center [106, 323] width 29 height 29
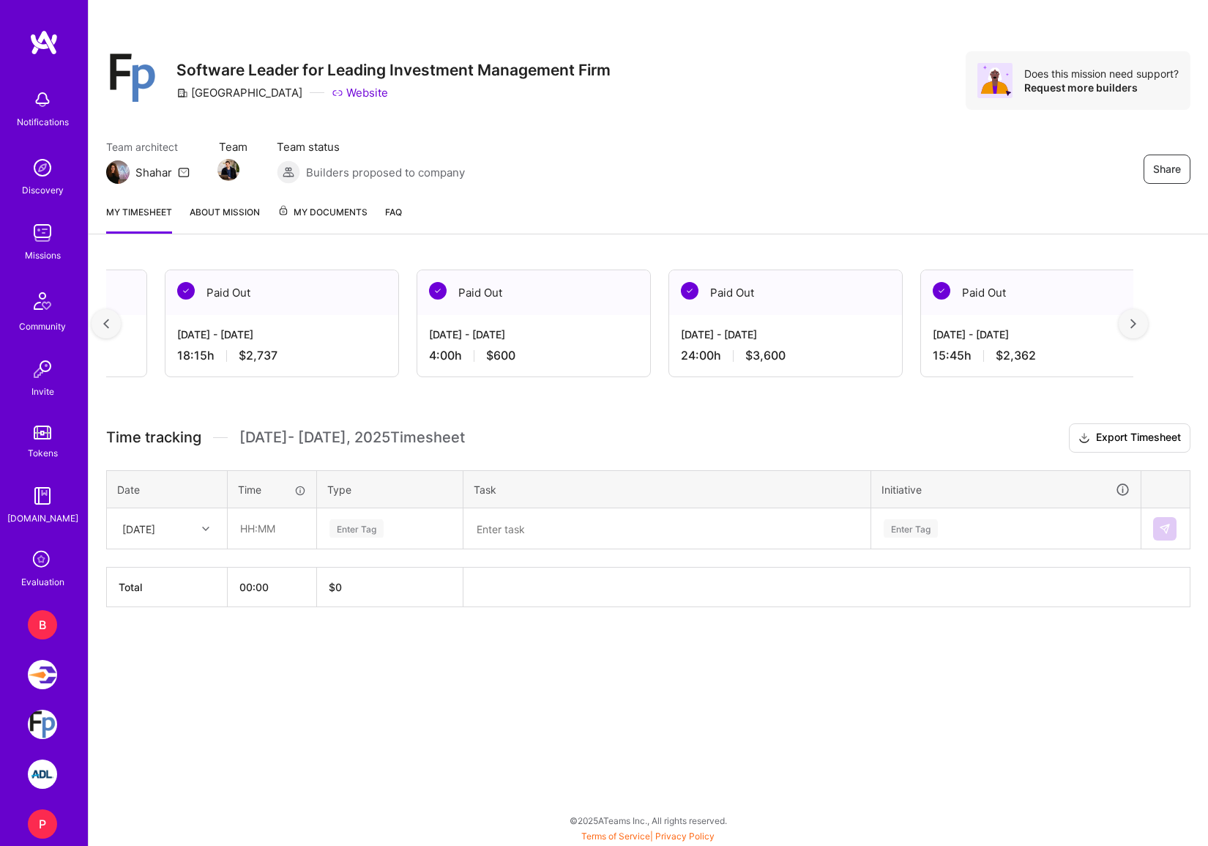
click at [102, 325] on div at bounding box center [106, 323] width 29 height 29
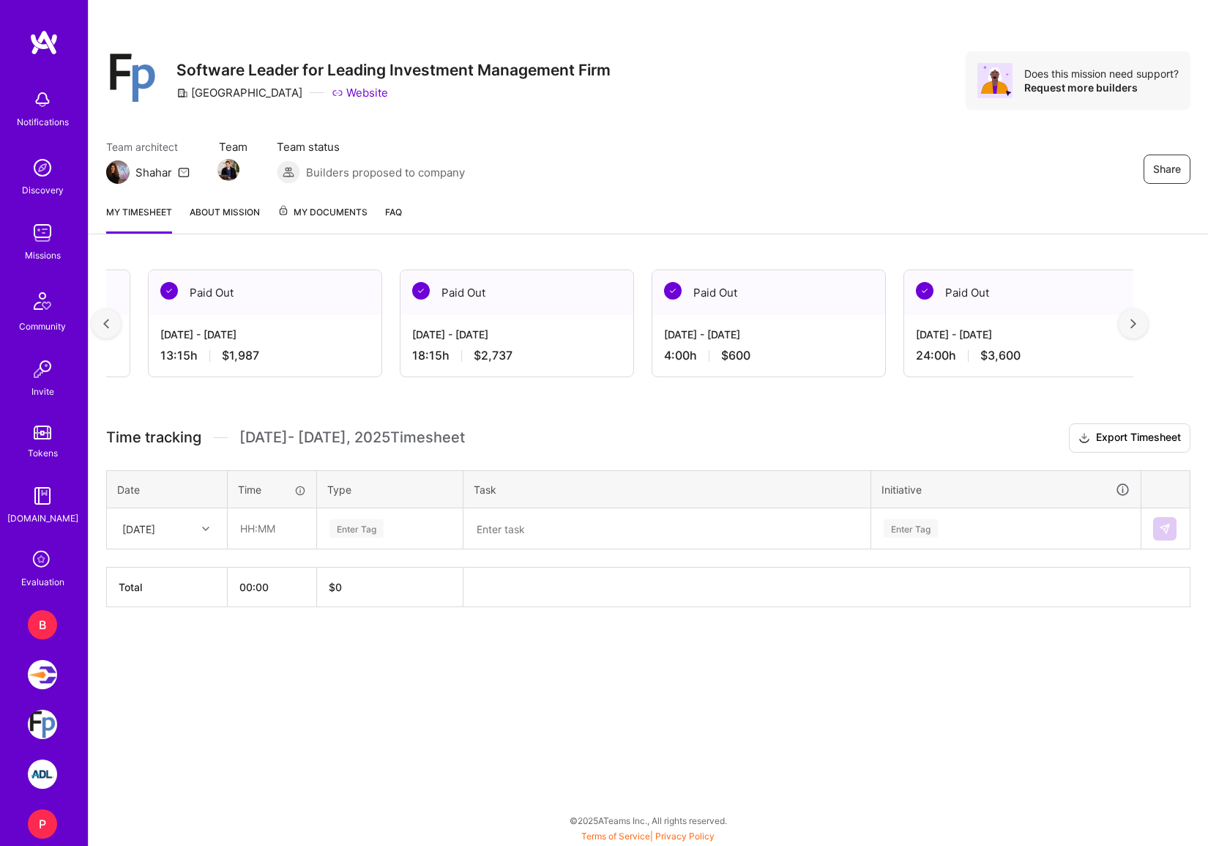
scroll to position [0, 2694]
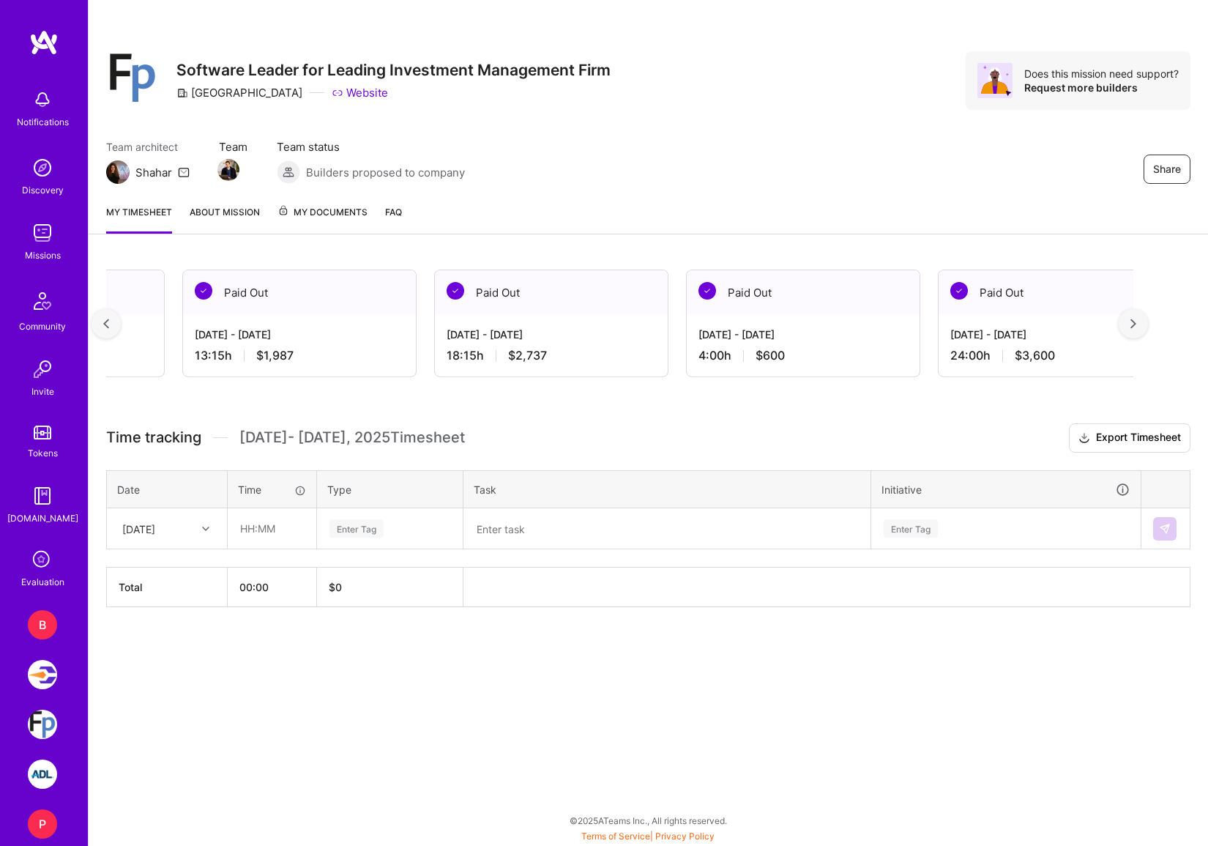
click at [109, 323] on div at bounding box center [106, 323] width 29 height 29
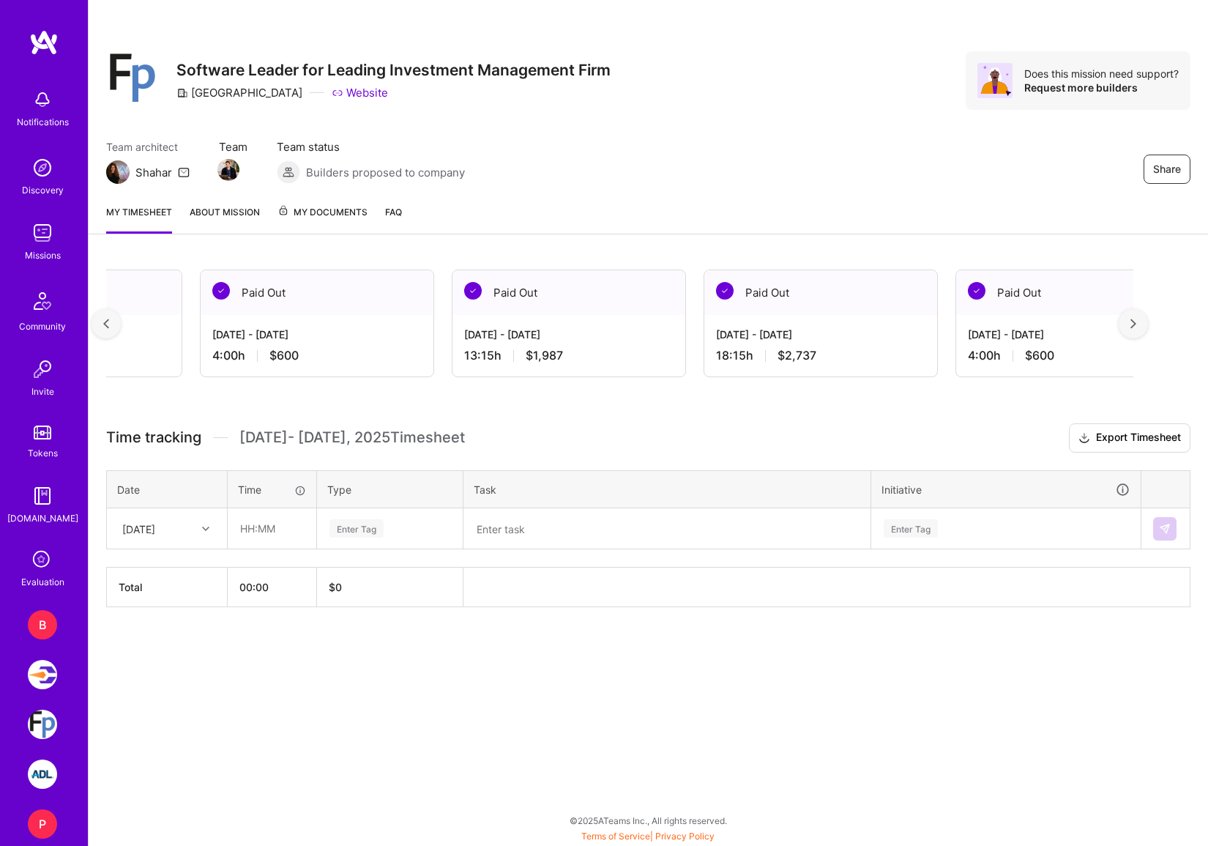
click at [109, 323] on div at bounding box center [106, 323] width 29 height 29
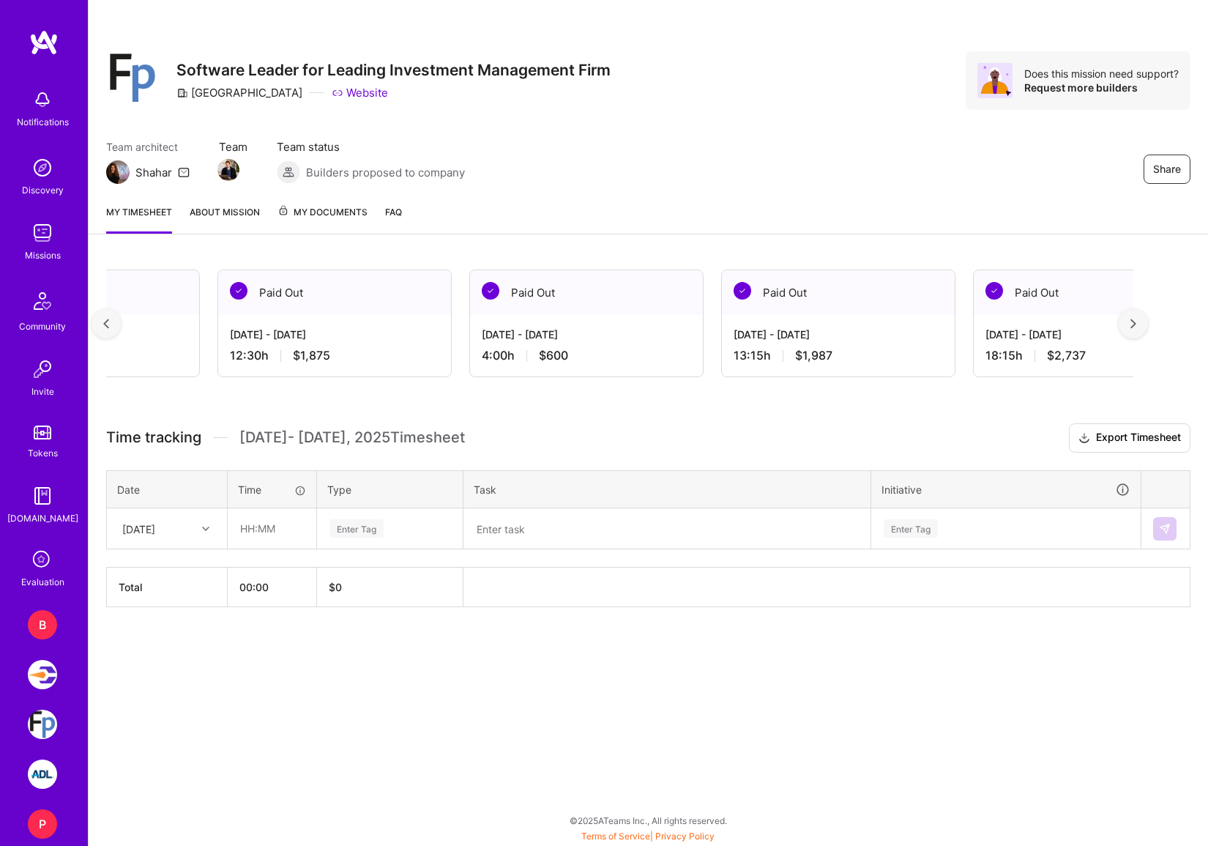
click at [109, 323] on div at bounding box center [106, 323] width 29 height 29
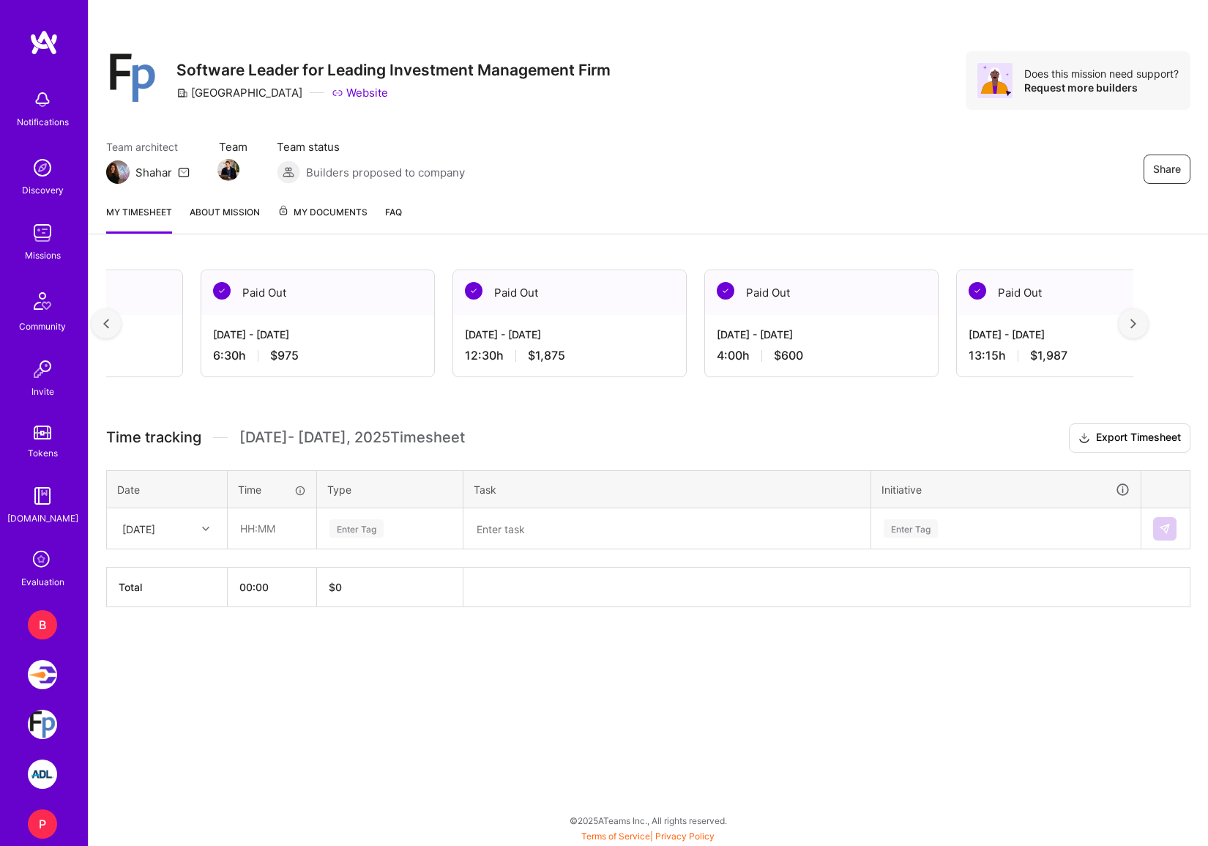
scroll to position [0, 1886]
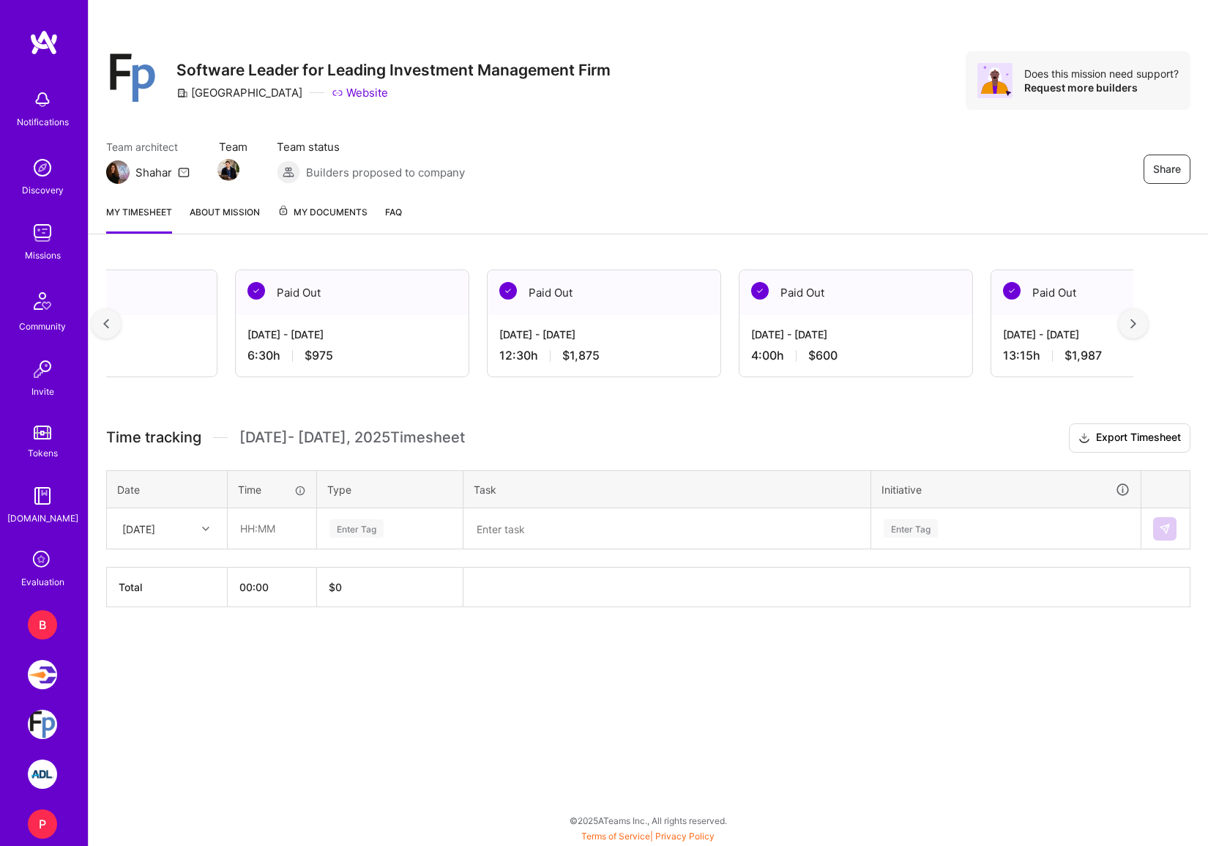
click at [111, 322] on div at bounding box center [106, 323] width 29 height 29
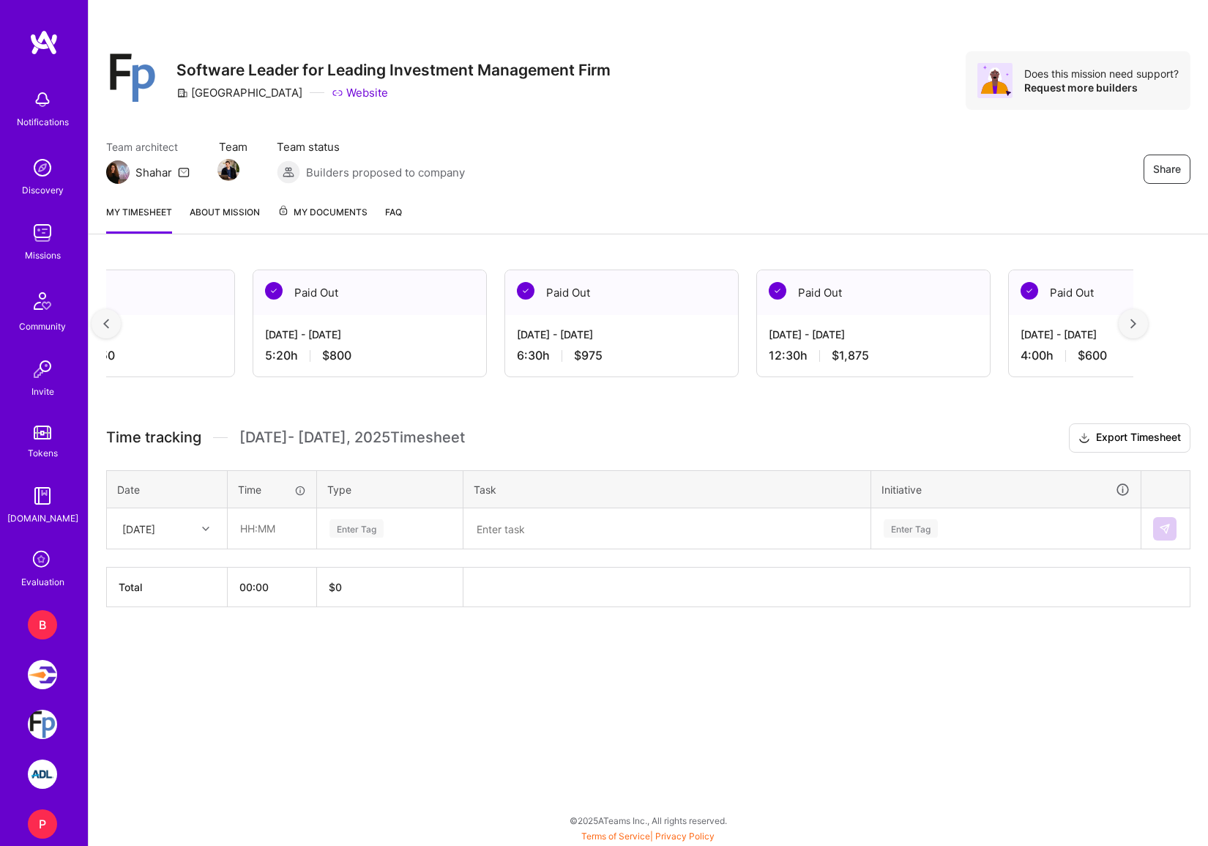
click at [111, 322] on div at bounding box center [106, 323] width 29 height 29
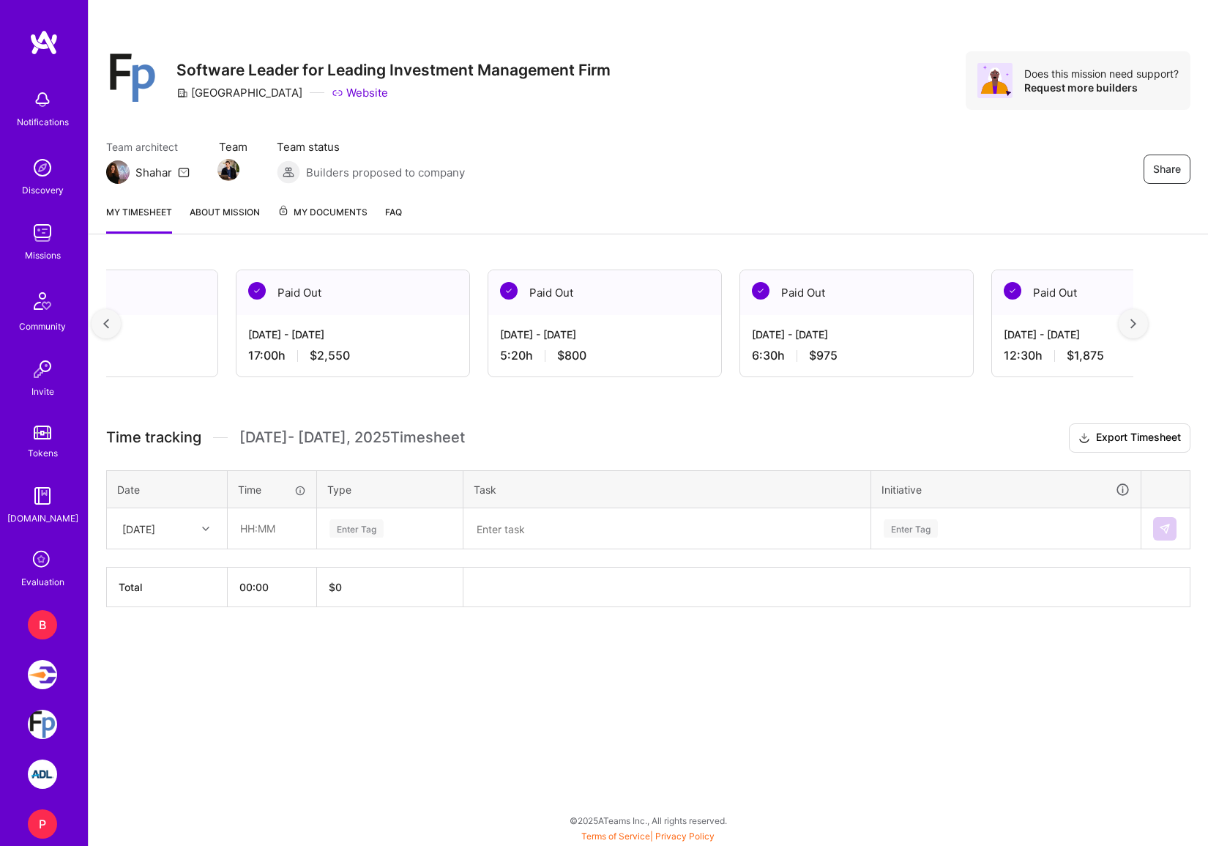
scroll to position [0, 1347]
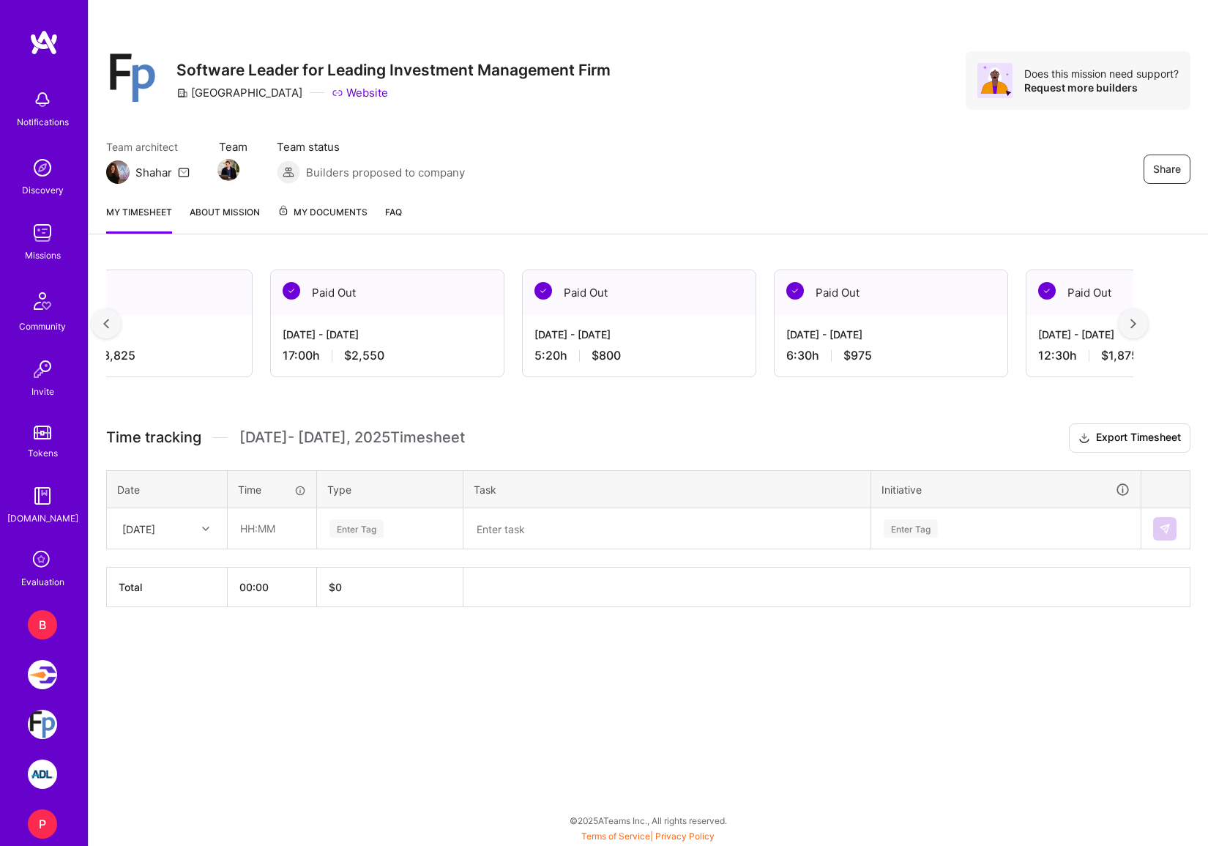
click at [111, 324] on div at bounding box center [106, 323] width 29 height 29
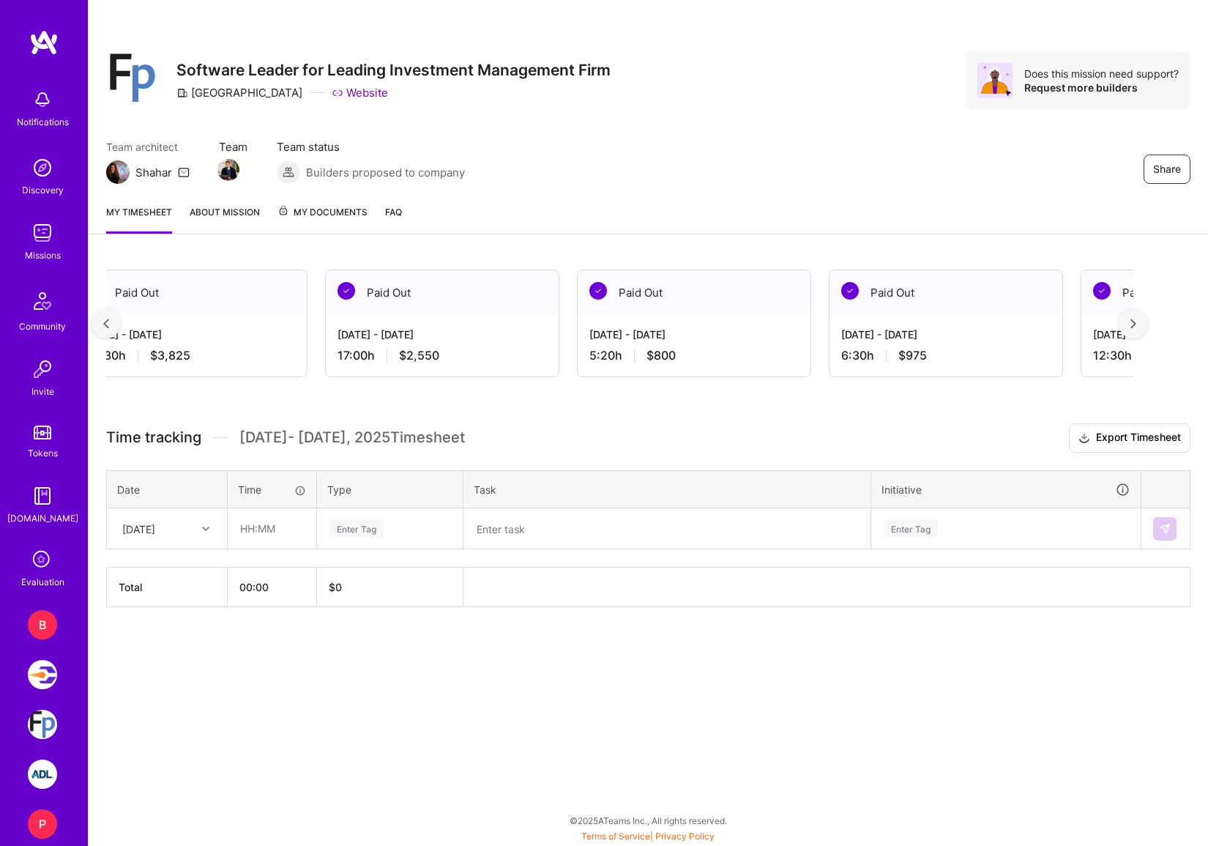
click at [111, 324] on div at bounding box center [106, 323] width 29 height 29
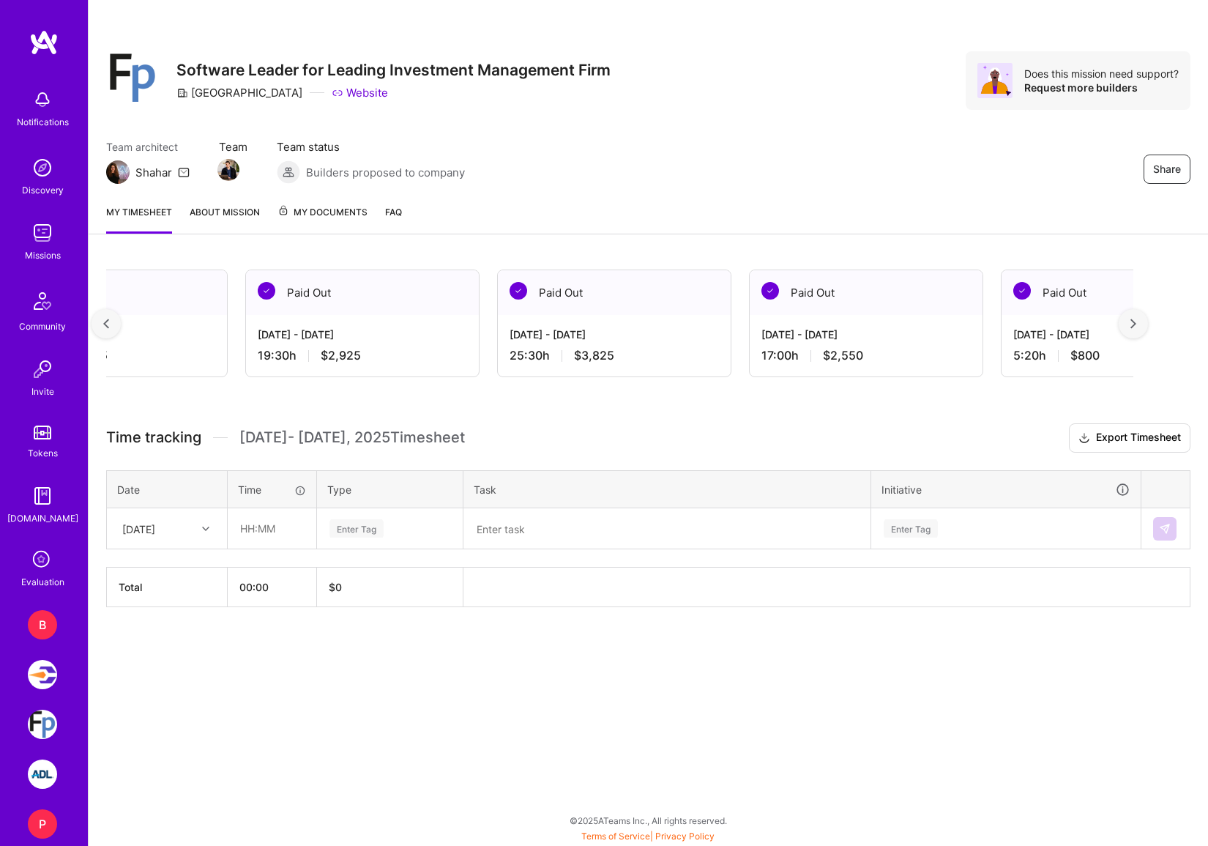
scroll to position [0, 808]
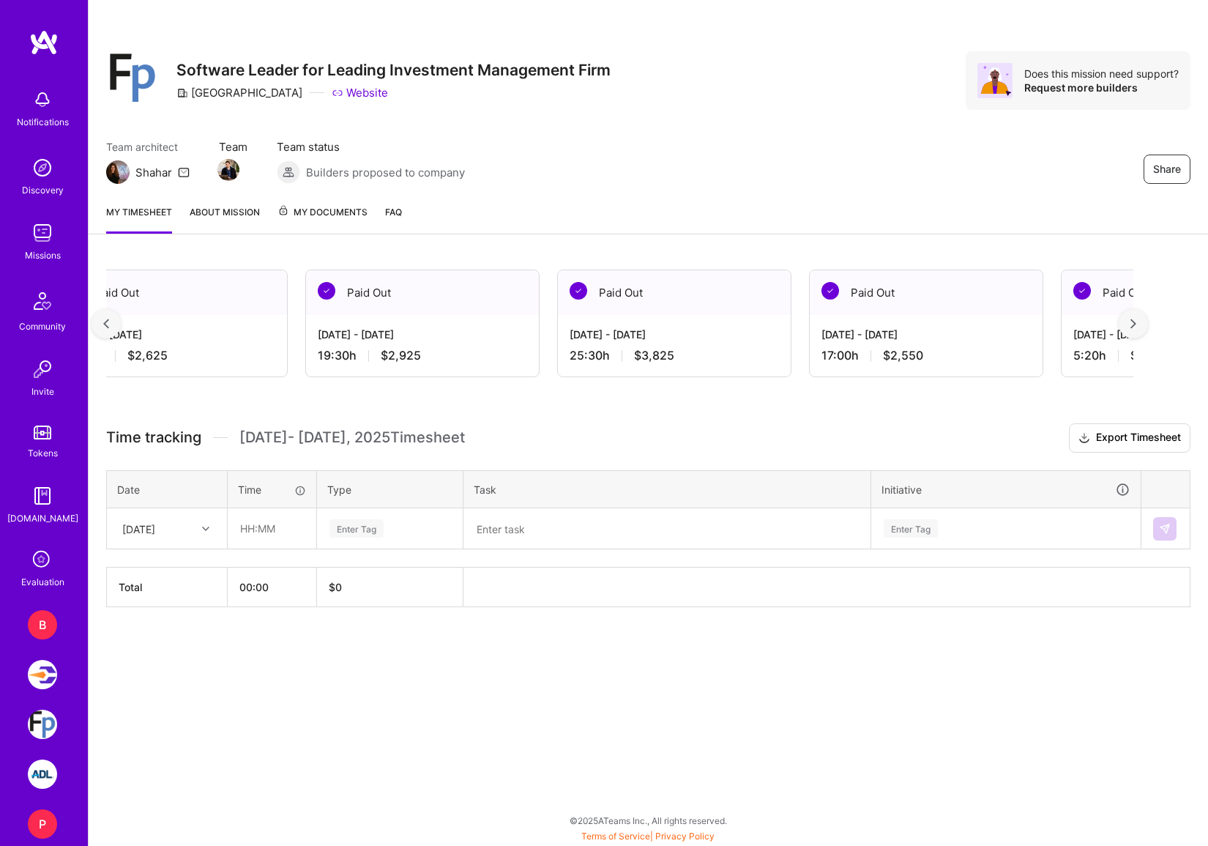
click at [111, 323] on div at bounding box center [106, 323] width 29 height 29
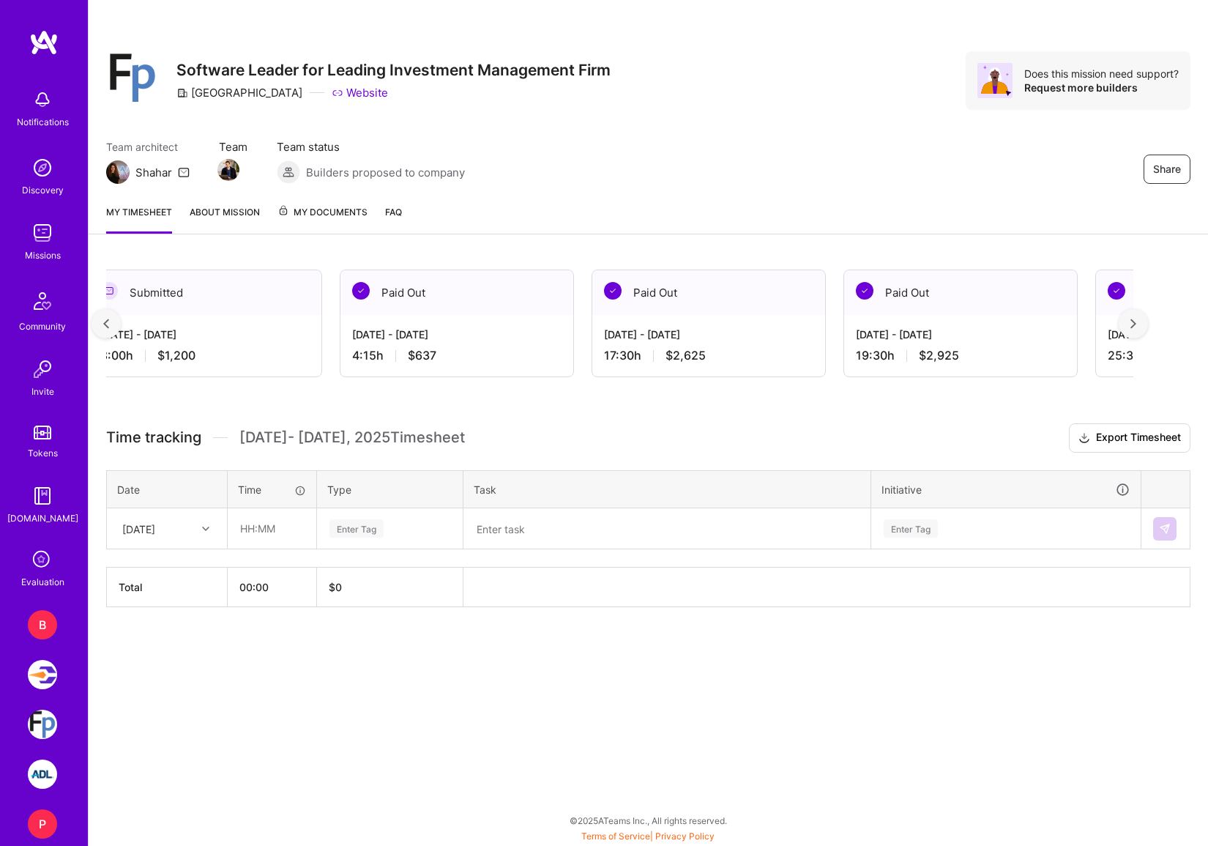
click at [111, 323] on div at bounding box center [106, 323] width 29 height 29
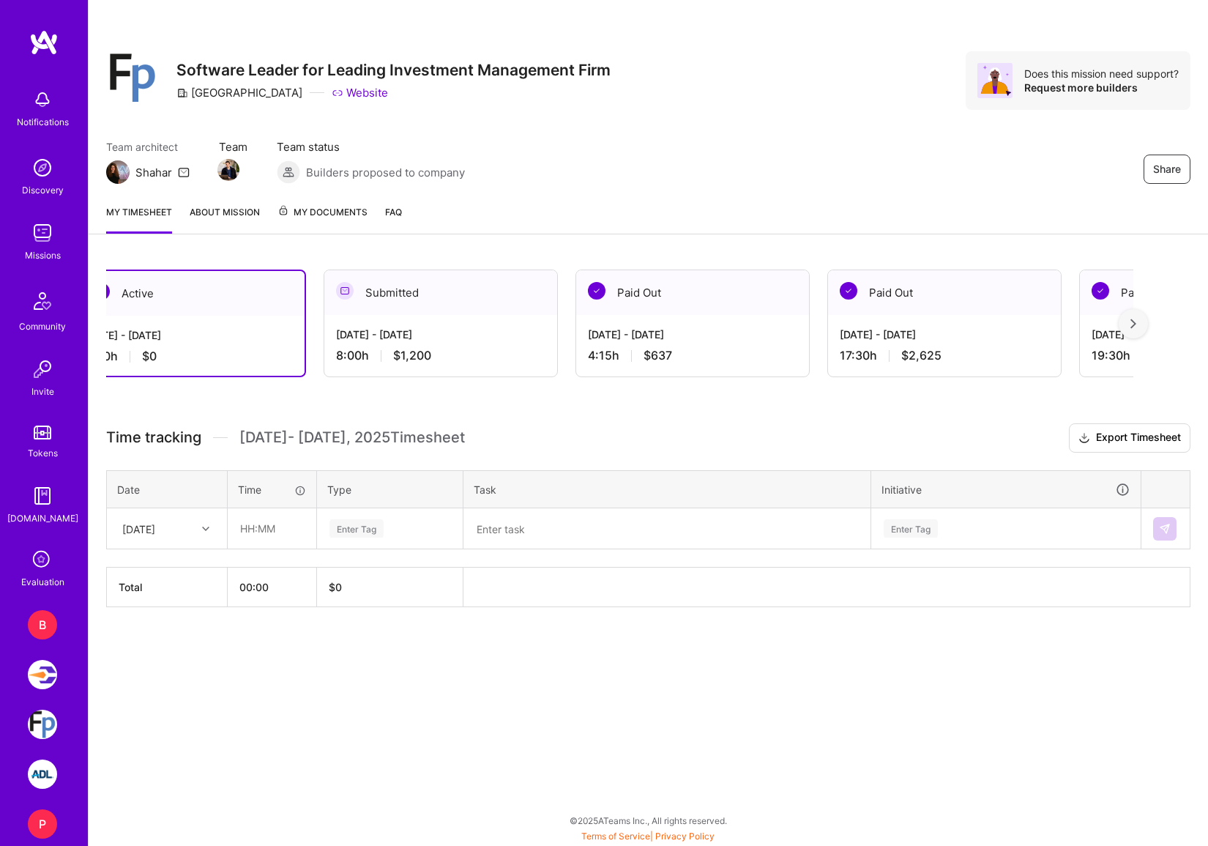
scroll to position [0, 0]
